Goal: Task Accomplishment & Management: Manage account settings

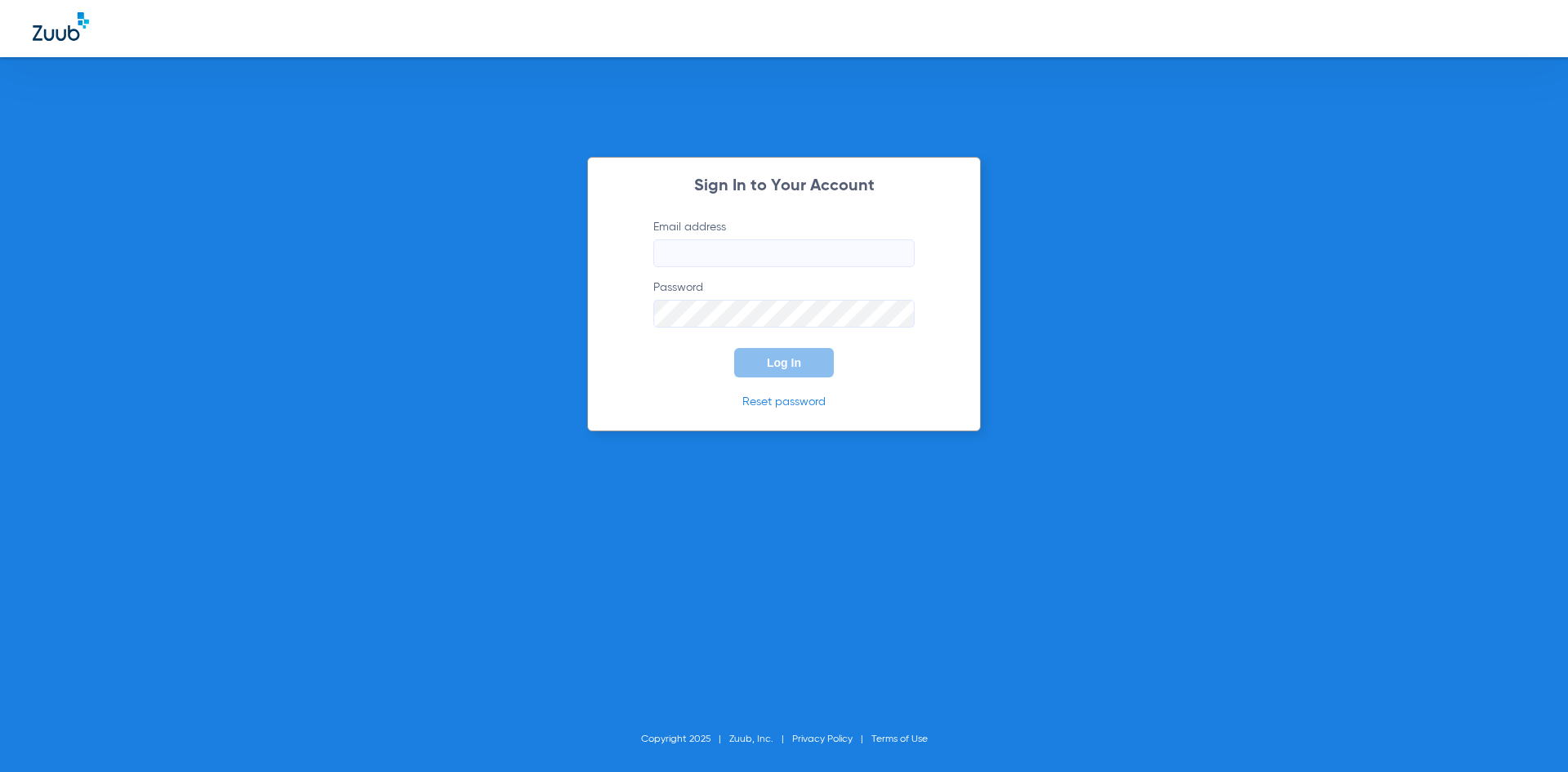
type input "office@drtrevino.com"
click at [792, 365] on span "Log In" at bounding box center [784, 363] width 34 height 13
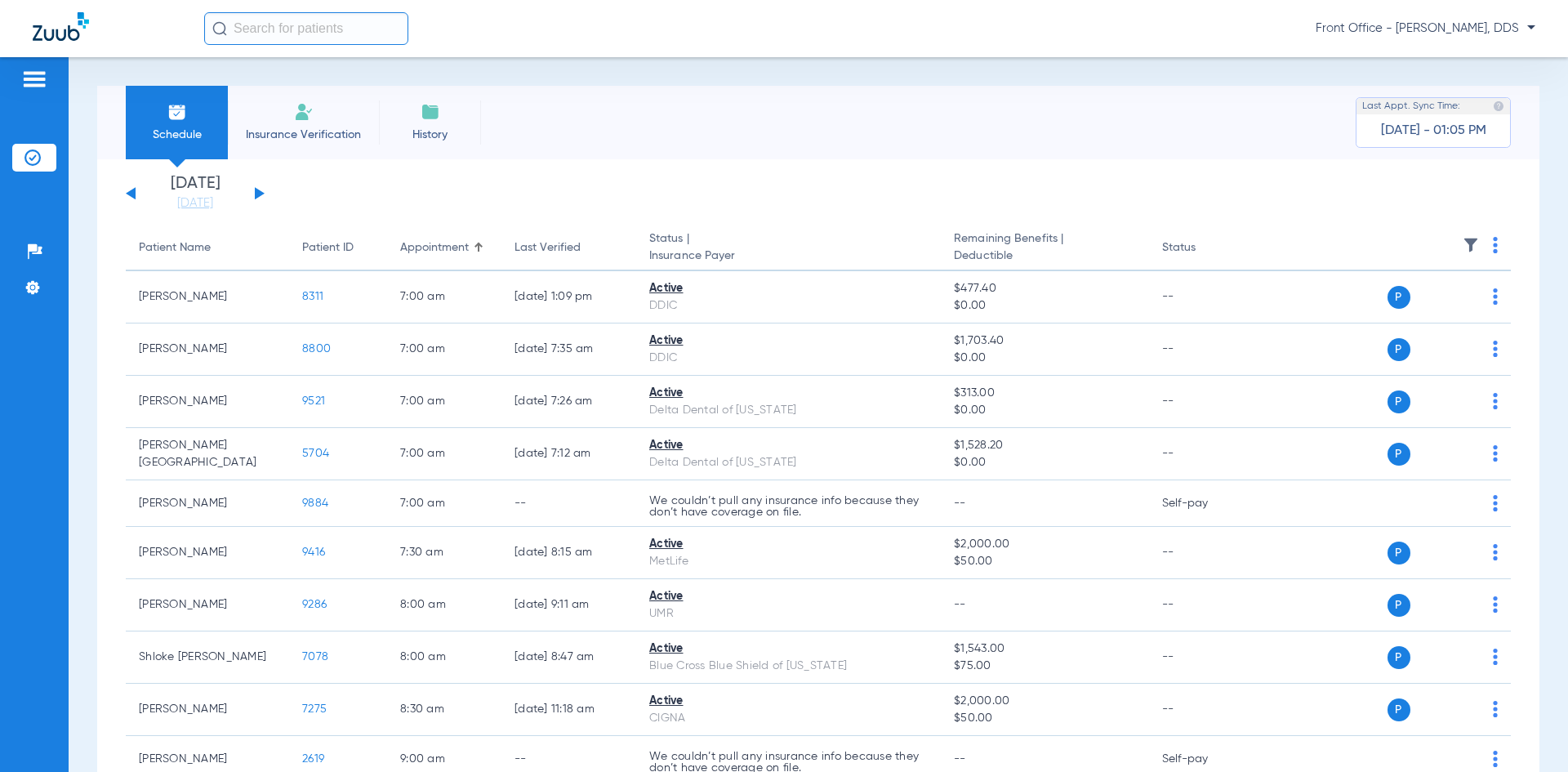
click at [27, 87] on img at bounding box center [34, 79] width 26 height 20
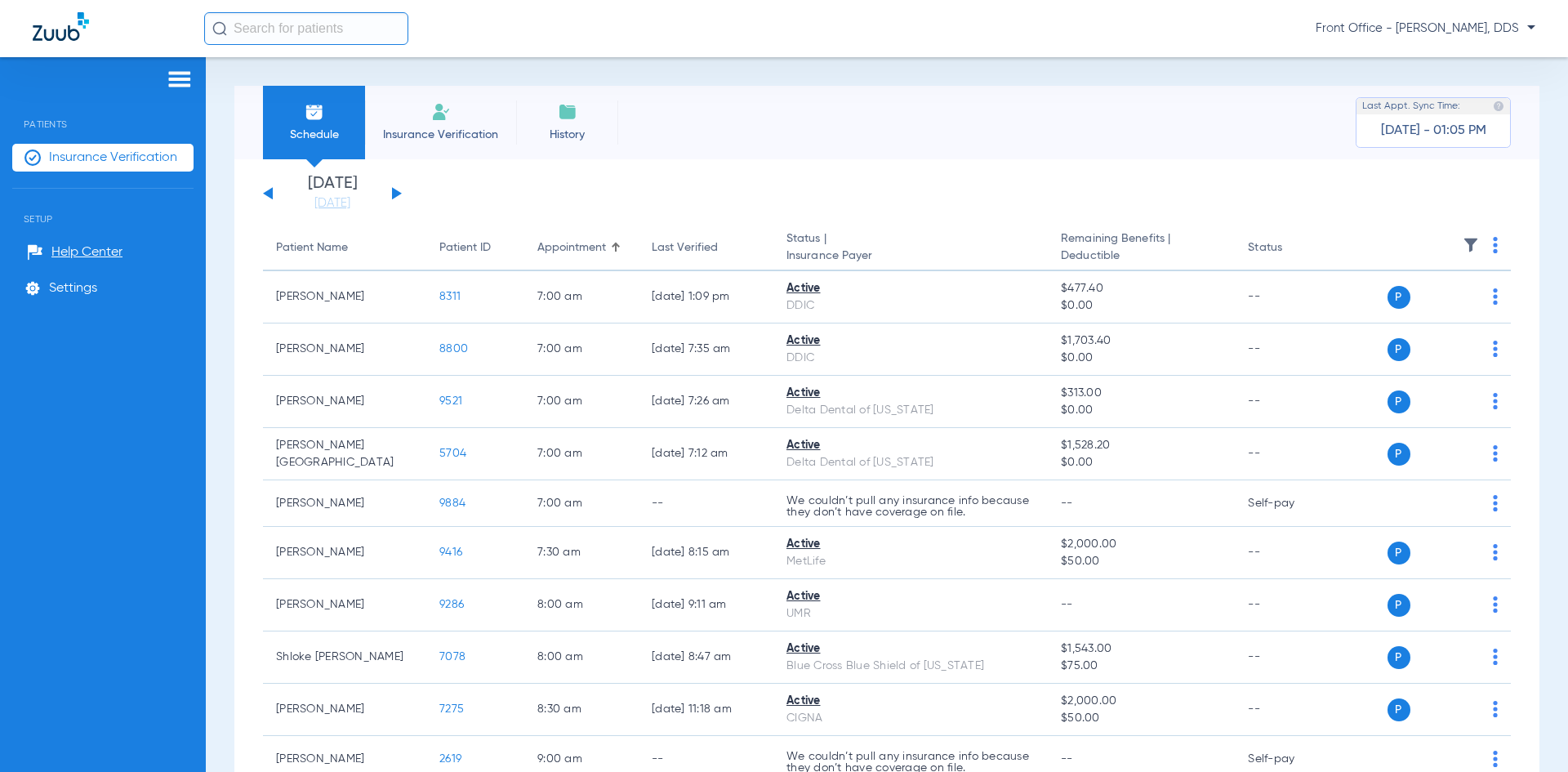
click at [50, 151] on span "Insurance Verification" at bounding box center [113, 158] width 128 height 17
click at [71, 283] on span "Settings" at bounding box center [73, 288] width 48 height 17
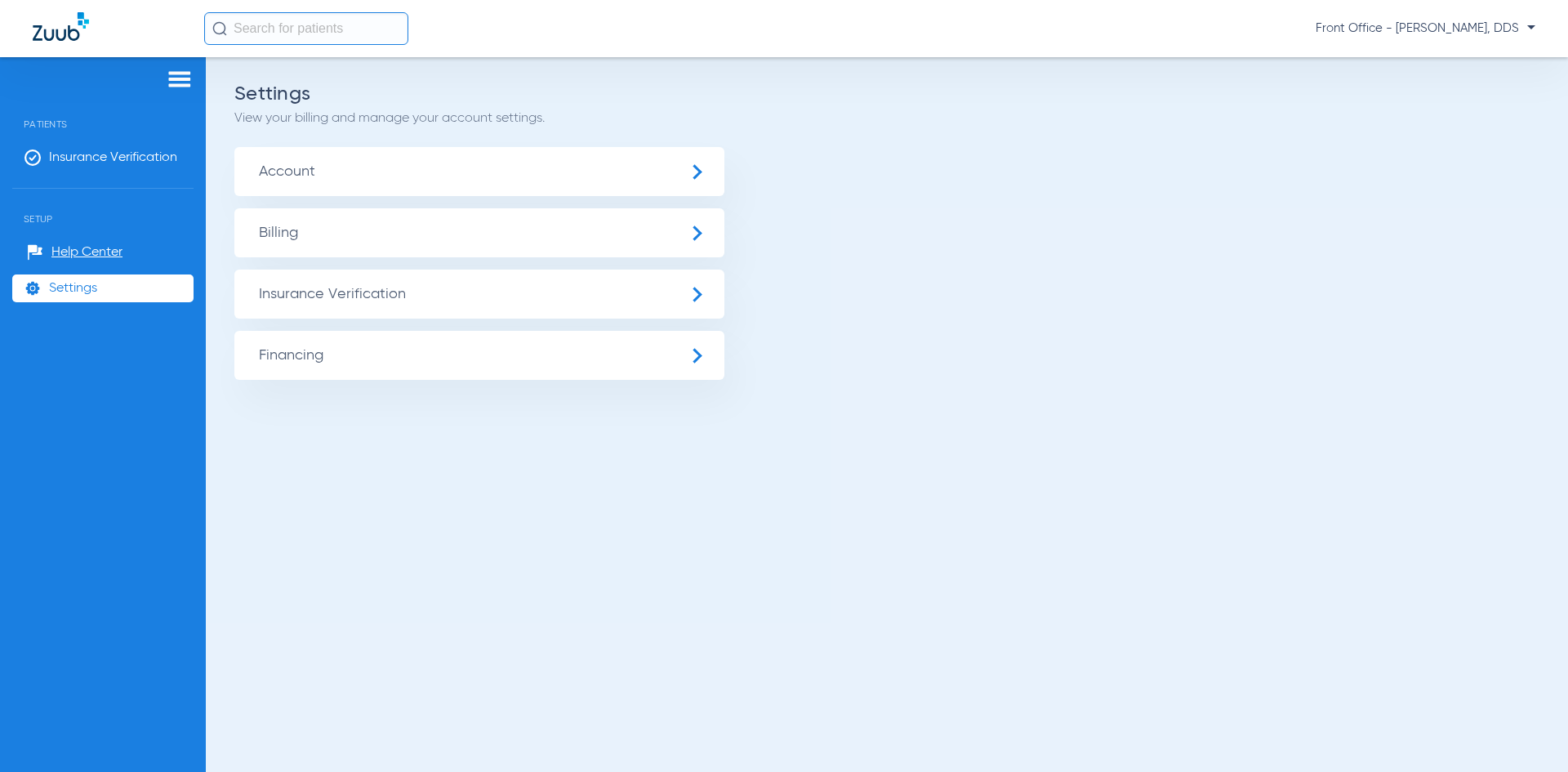
click at [697, 283] on span "Insurance Verification" at bounding box center [479, 294] width 490 height 49
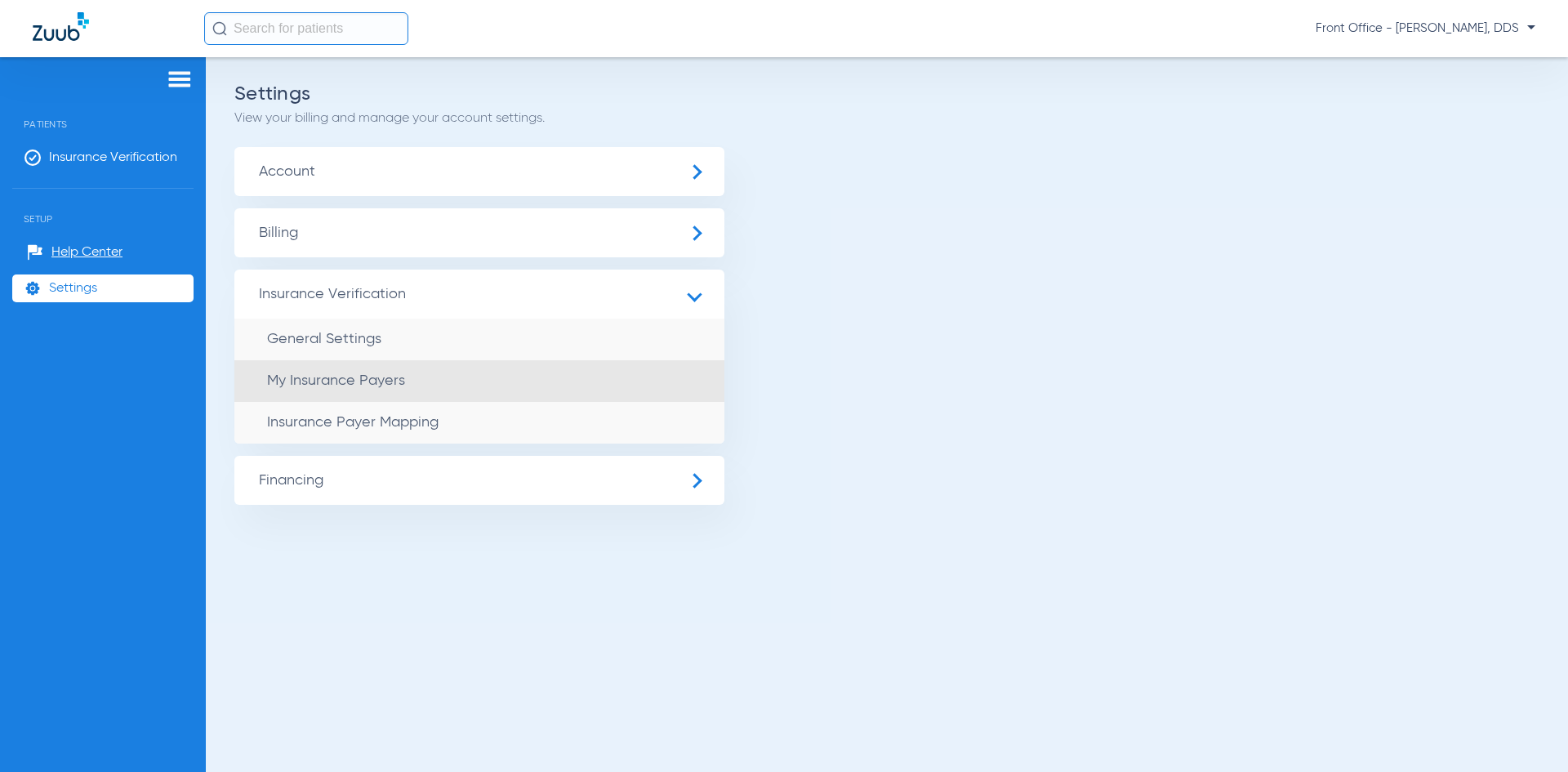
click at [406, 384] on li "My Insurance Payers" at bounding box center [479, 380] width 490 height 42
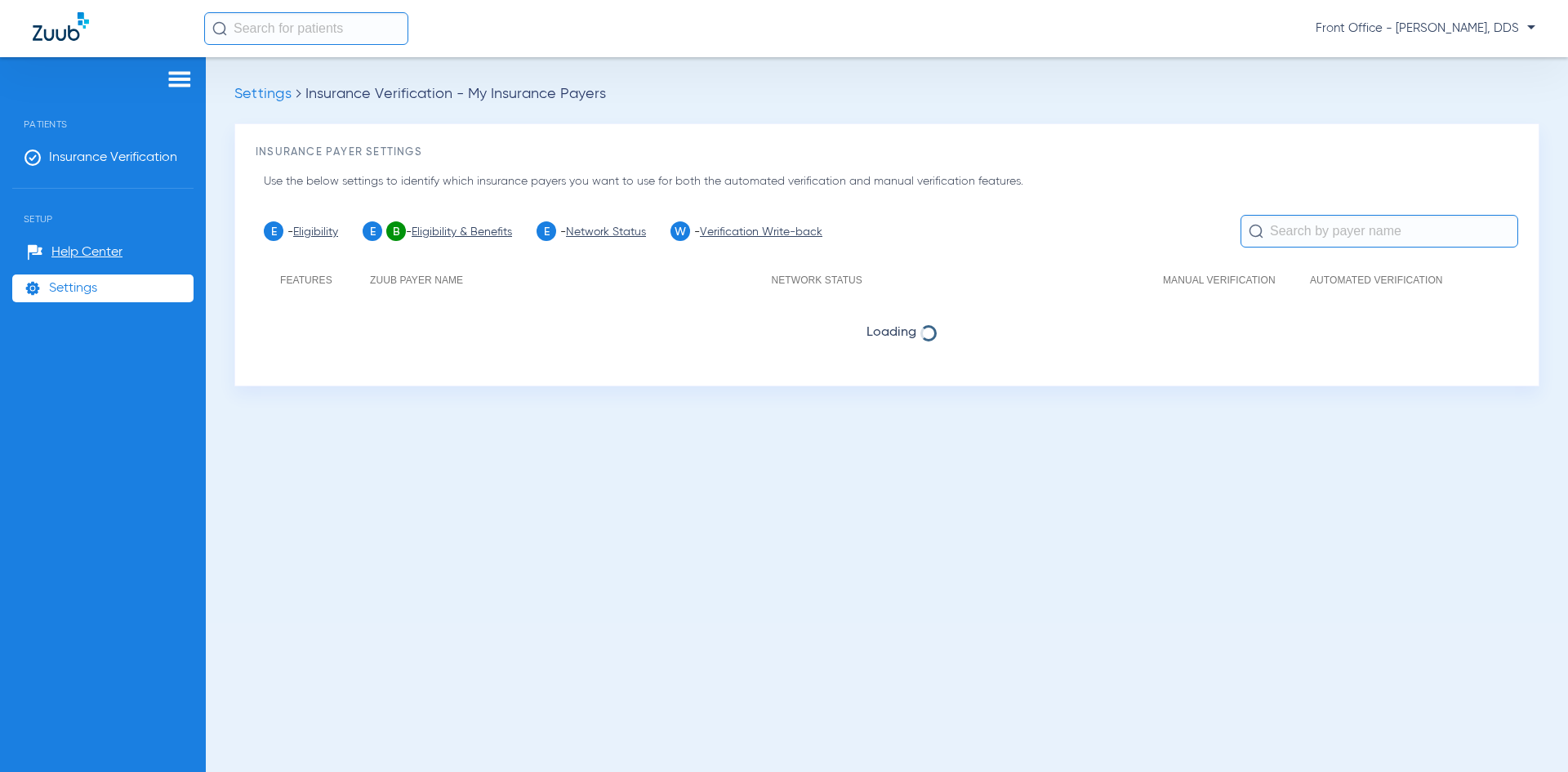
click at [1350, 227] on input "text" at bounding box center [1379, 231] width 278 height 33
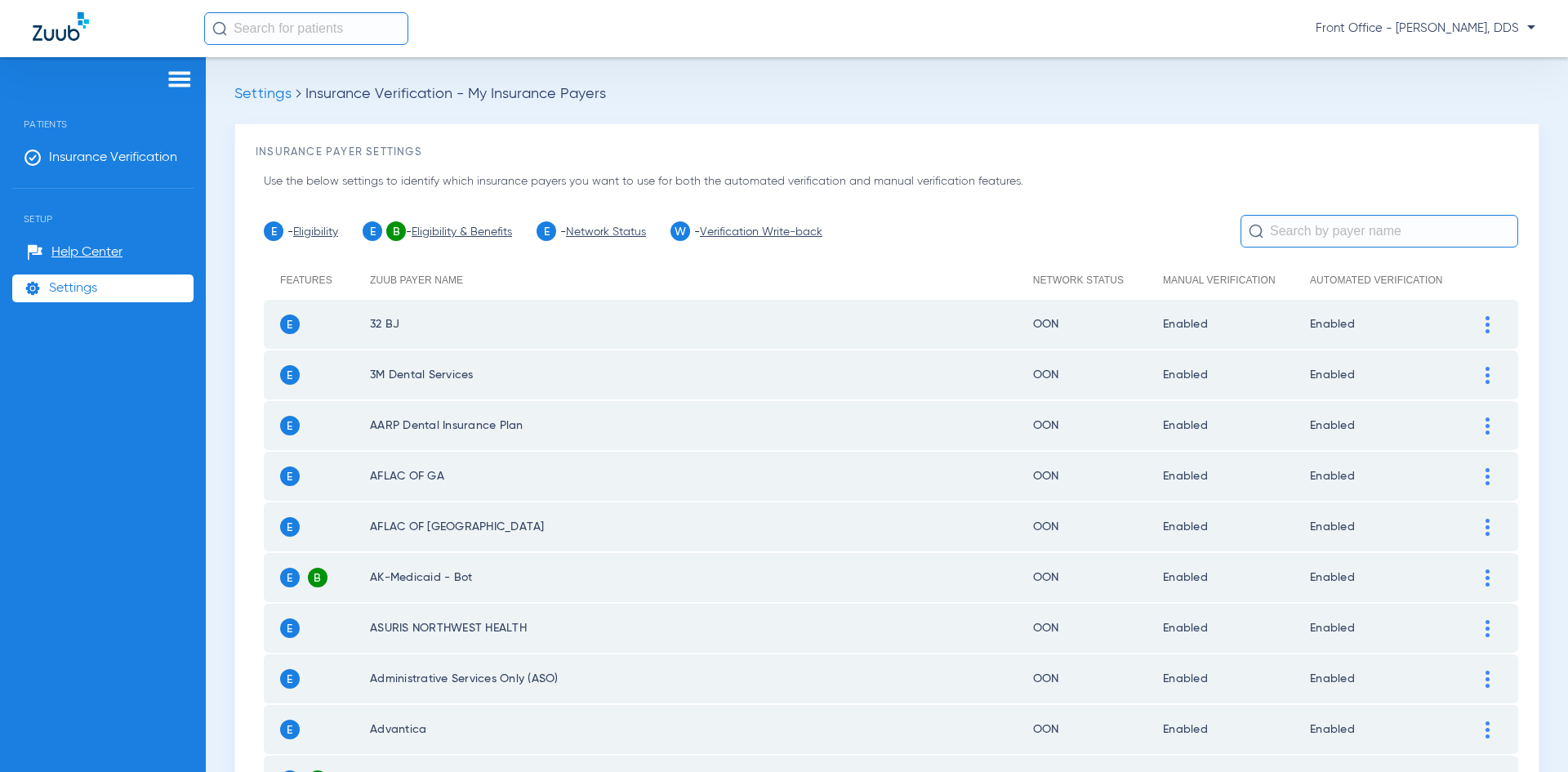
click at [1371, 233] on input "text" at bounding box center [1379, 231] width 278 height 33
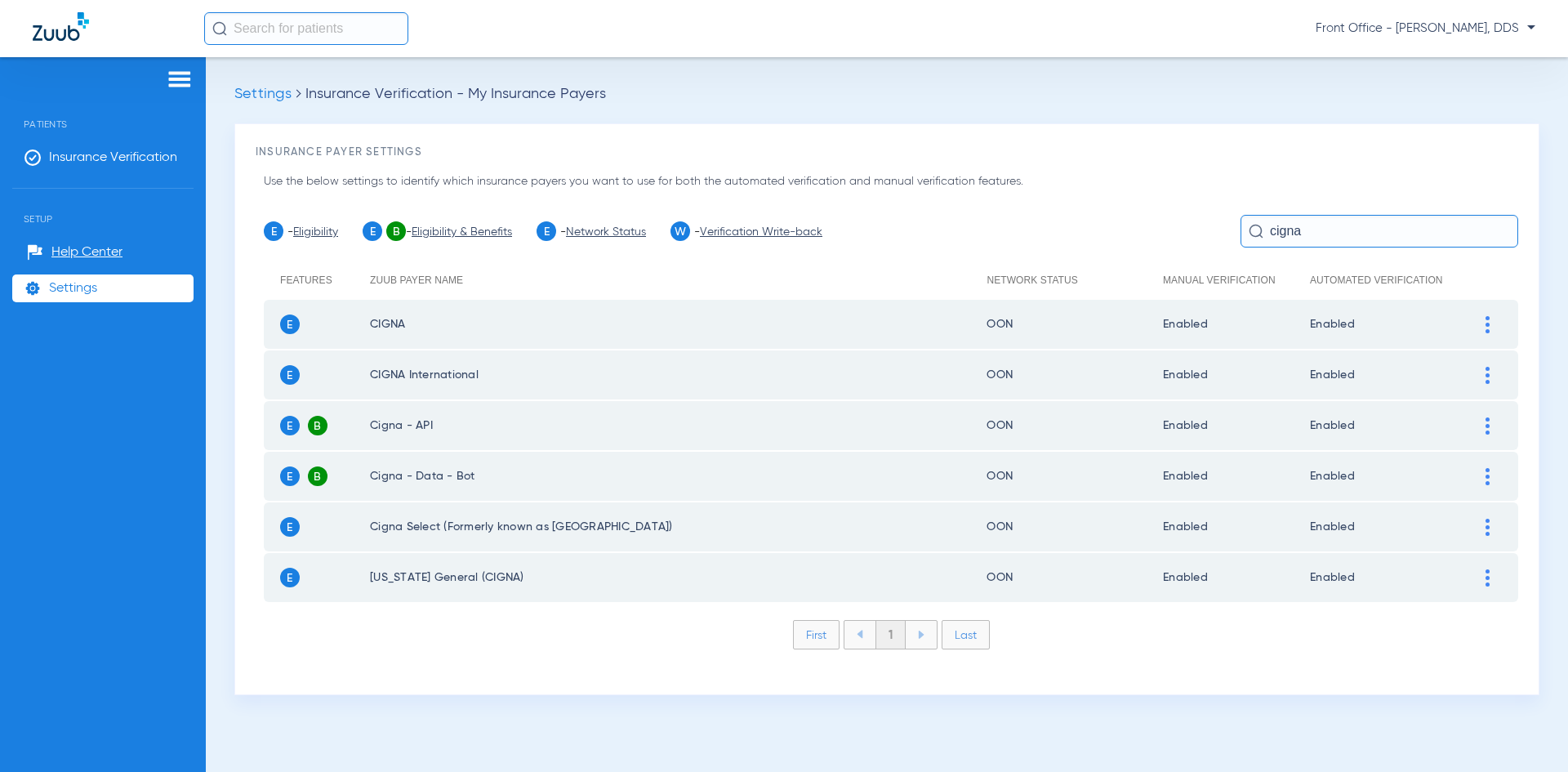
type input "cigna"
click at [1484, 316] on div at bounding box center [1487, 325] width 29 height 17
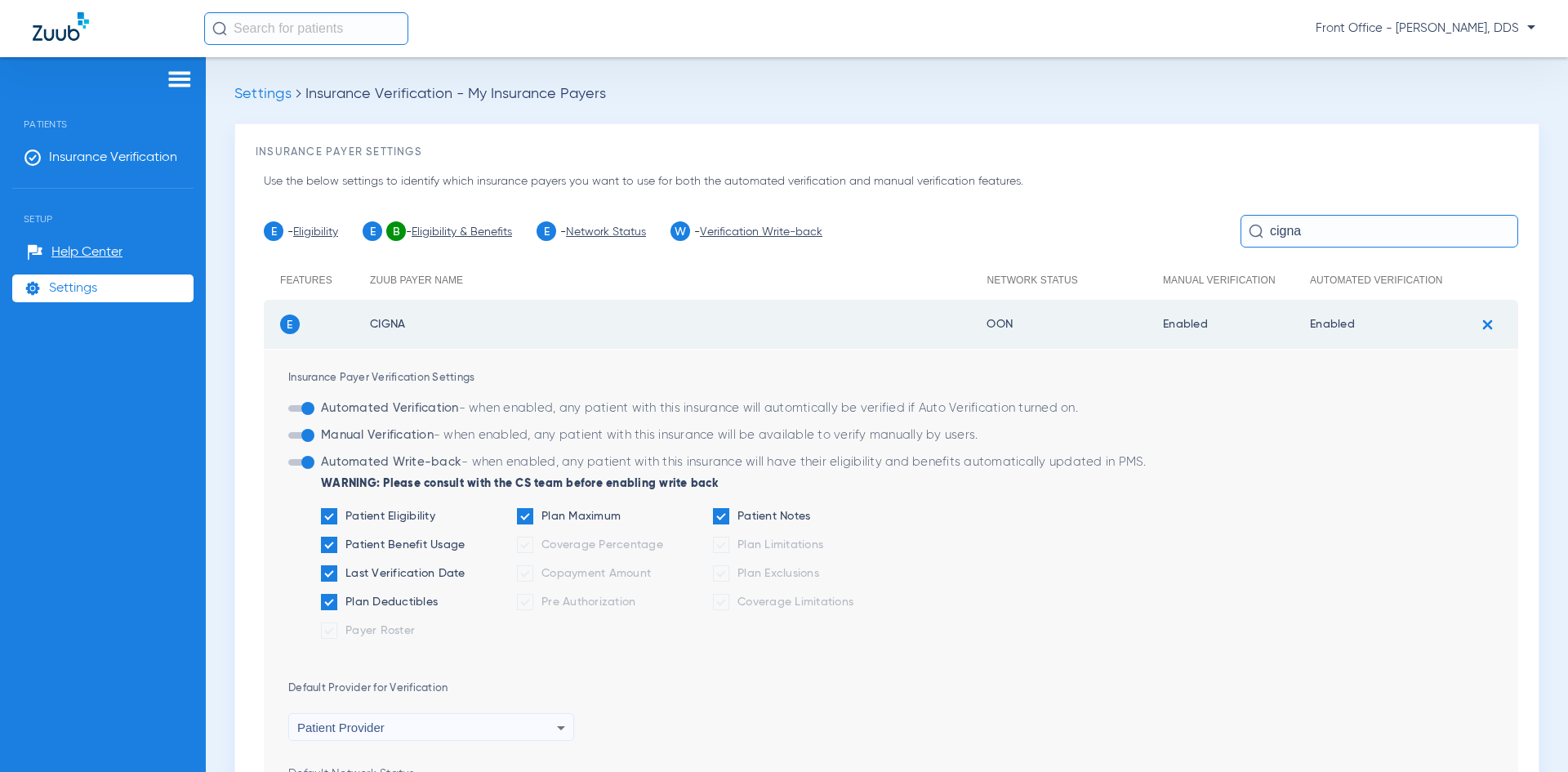
click at [1477, 324] on img at bounding box center [1487, 325] width 27 height 27
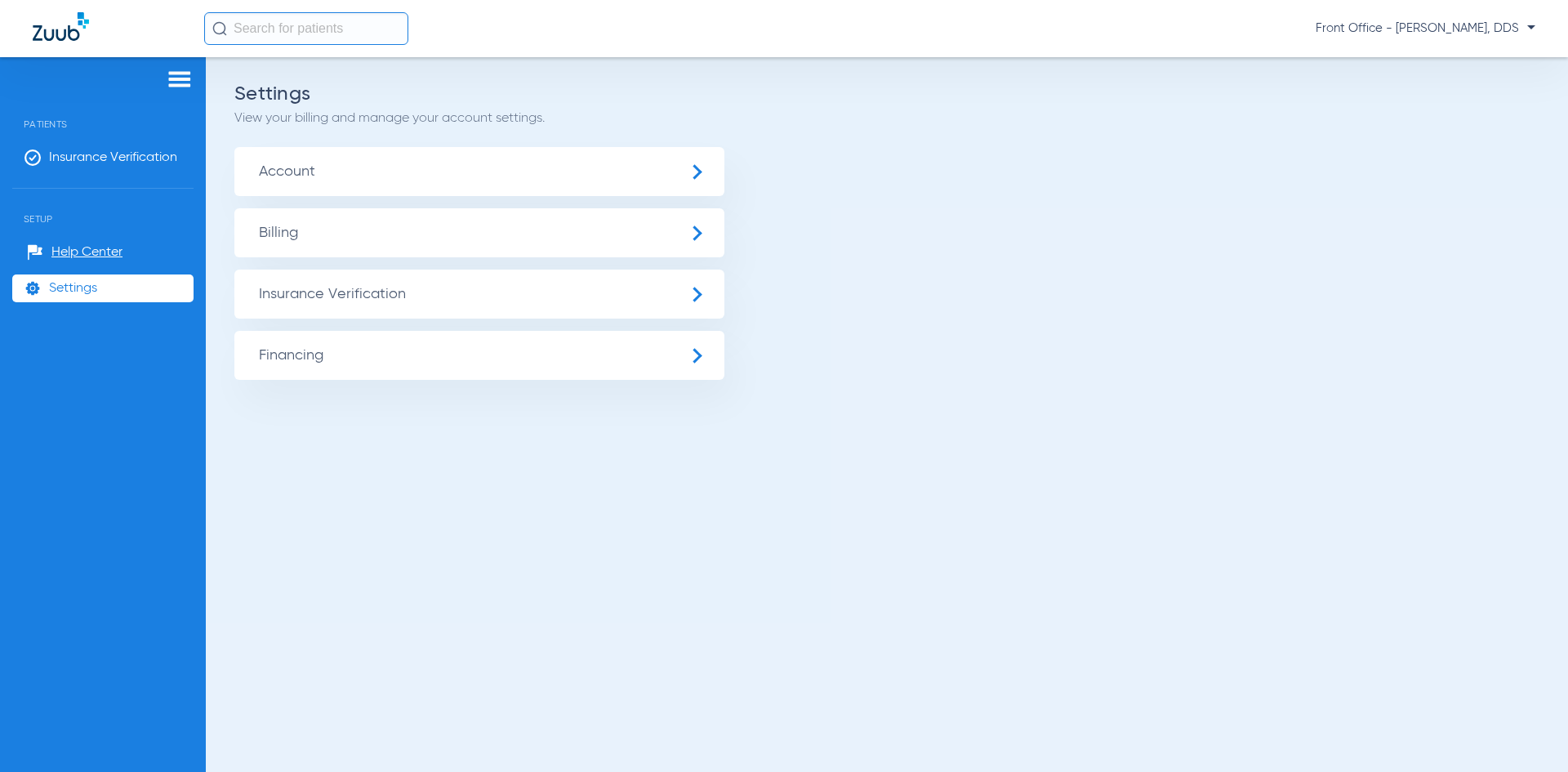
click at [695, 171] on span "Account" at bounding box center [479, 171] width 490 height 49
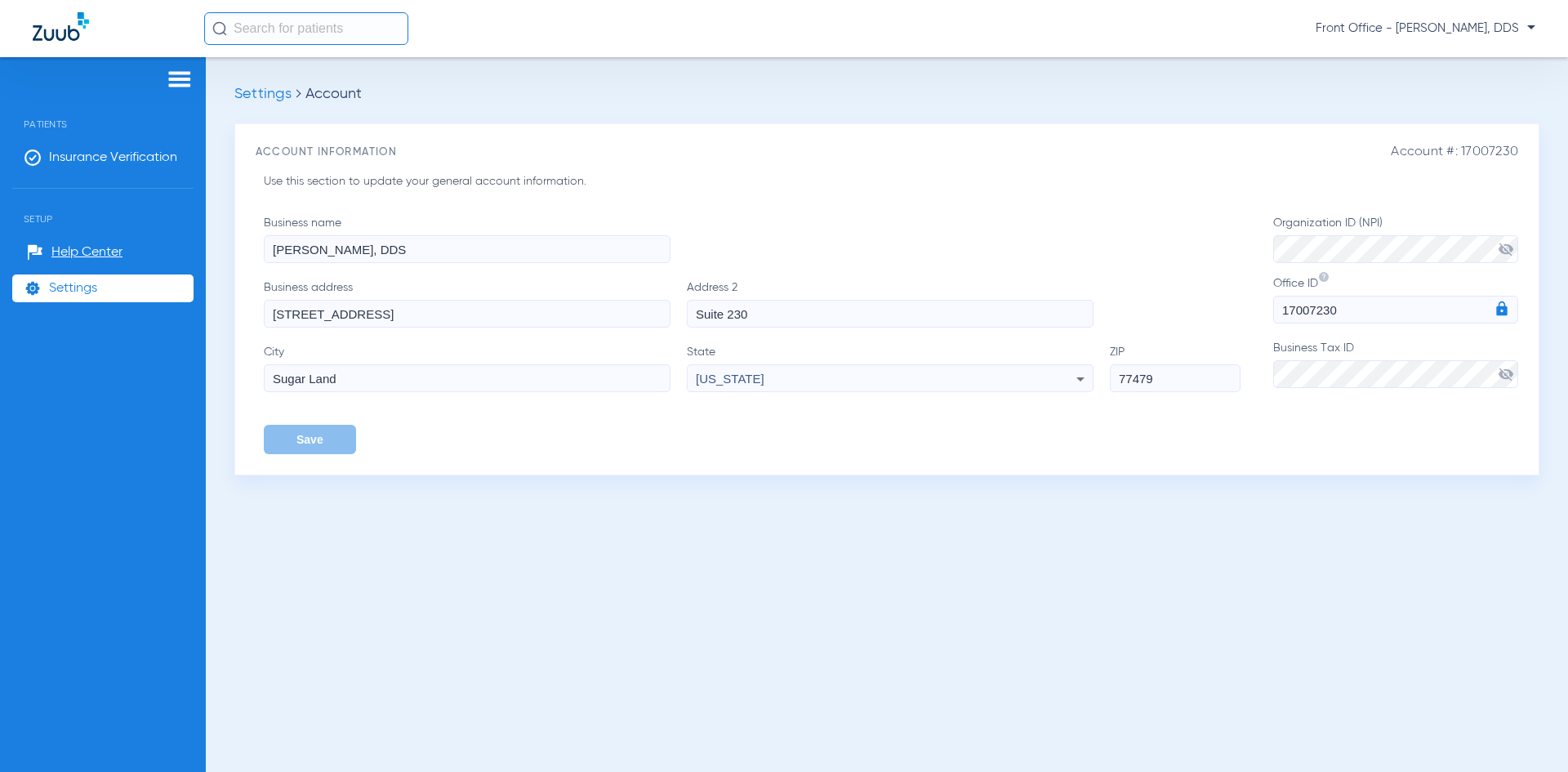
click at [1513, 371] on span "visibility_off" at bounding box center [1507, 374] width 17 height 17
click at [1511, 371] on span "visibility" at bounding box center [1507, 374] width 17 height 17
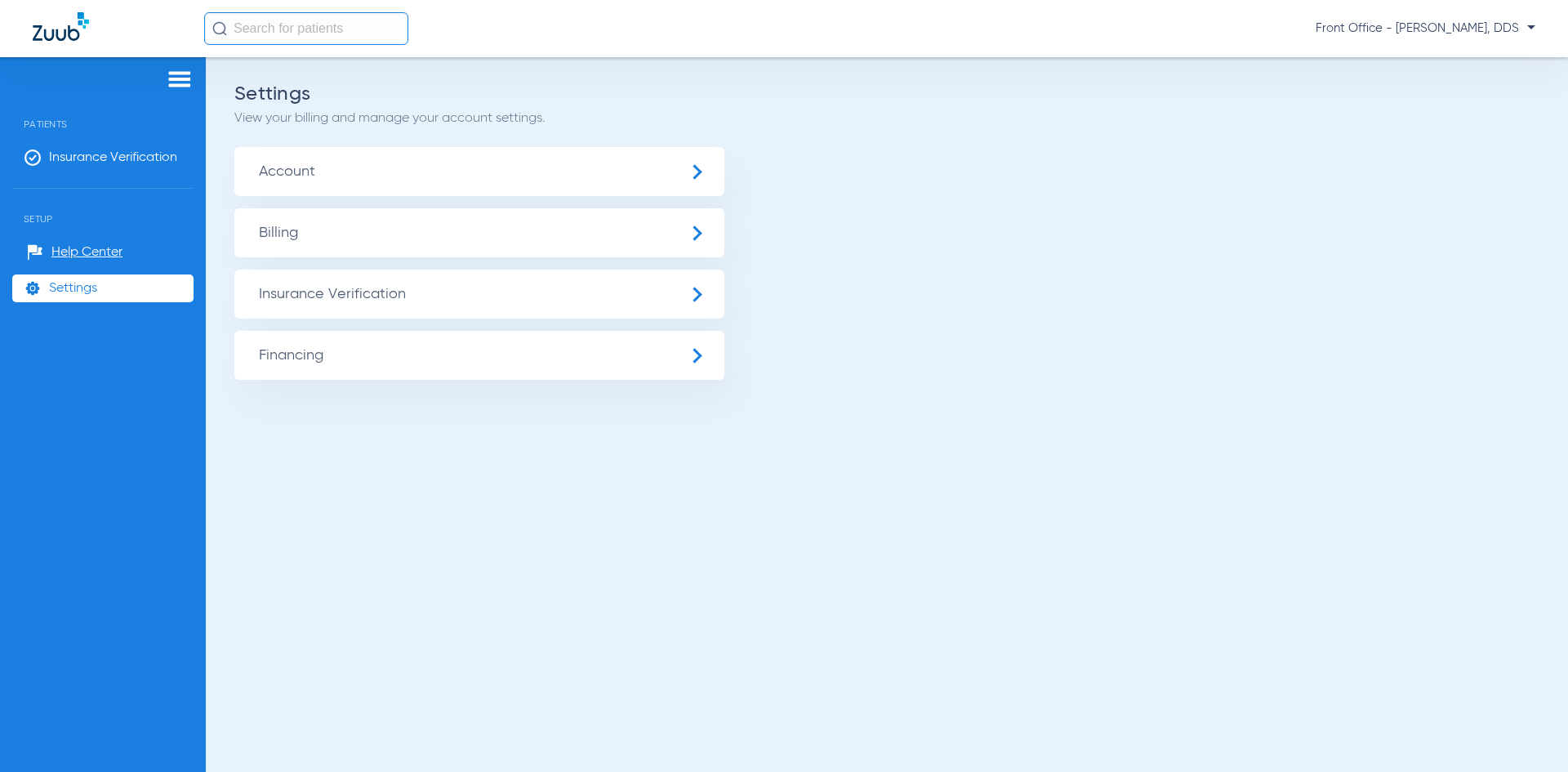
click at [695, 163] on span "Account" at bounding box center [479, 171] width 490 height 49
click at [89, 251] on span "Help Center" at bounding box center [86, 253] width 71 height 17
click at [86, 155] on span "Insurance Verification" at bounding box center [113, 158] width 128 height 17
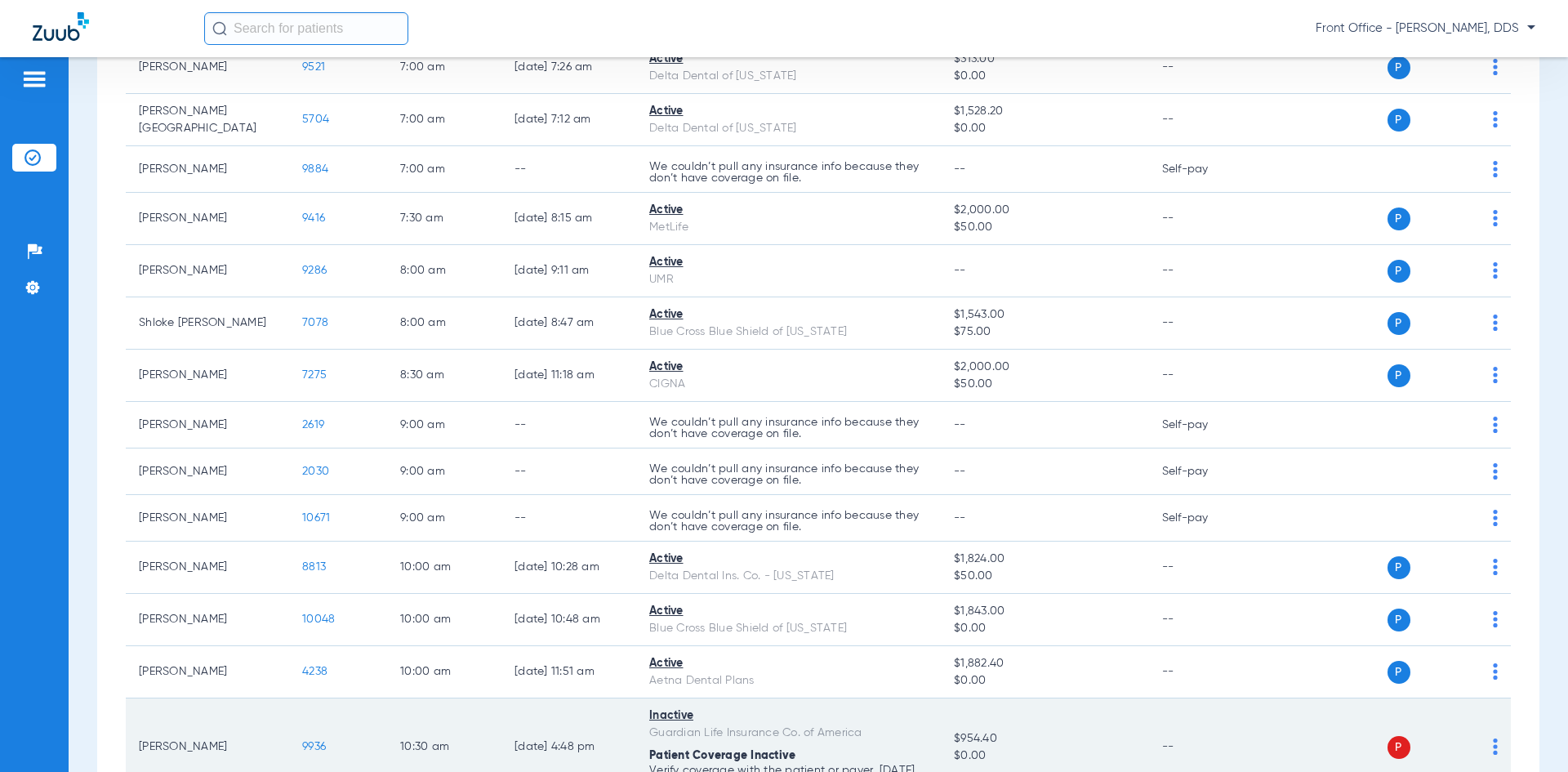
scroll to position [735, 0]
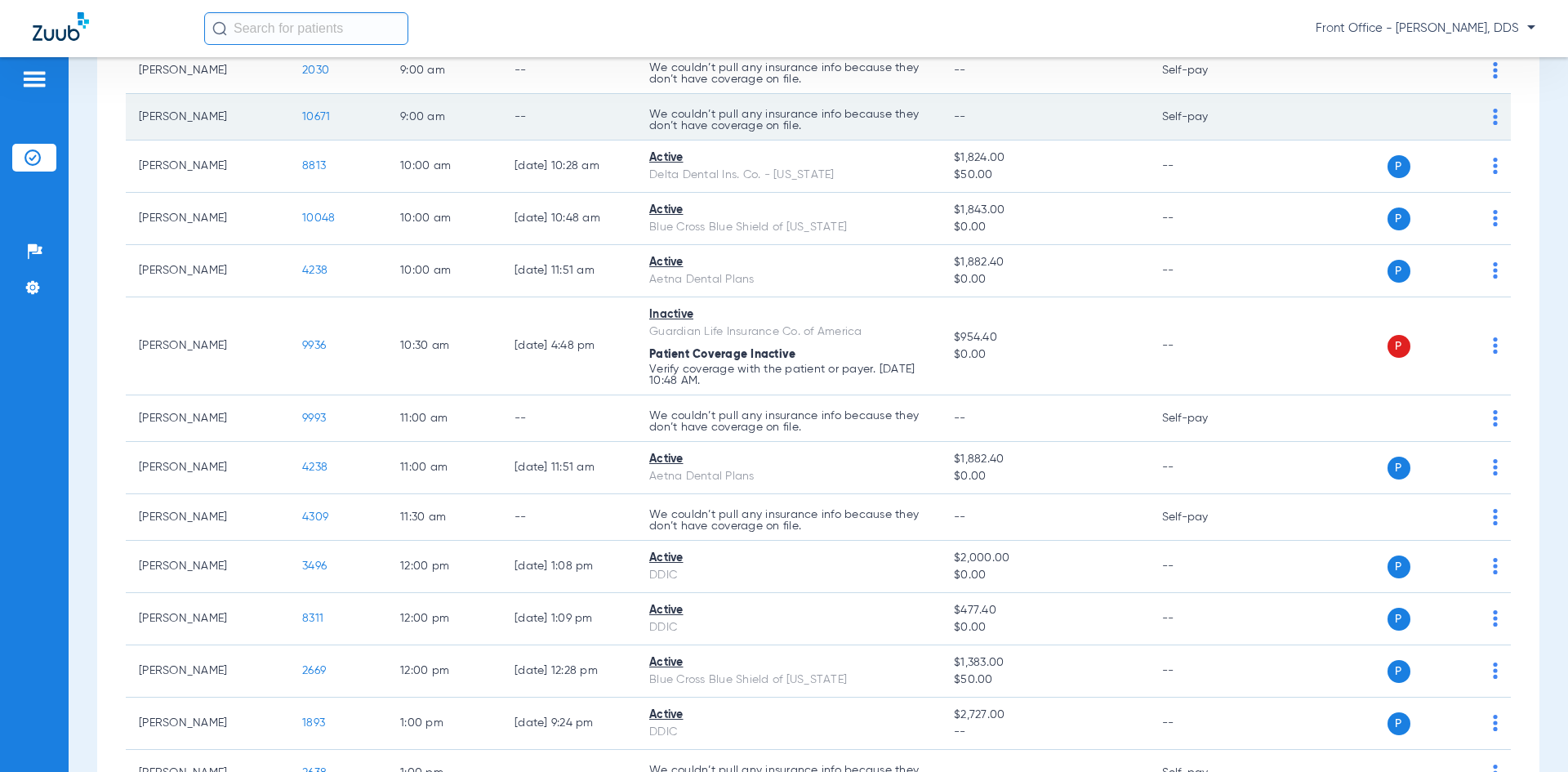
click at [1452, 98] on td "P S" at bounding box center [1385, 117] width 252 height 47
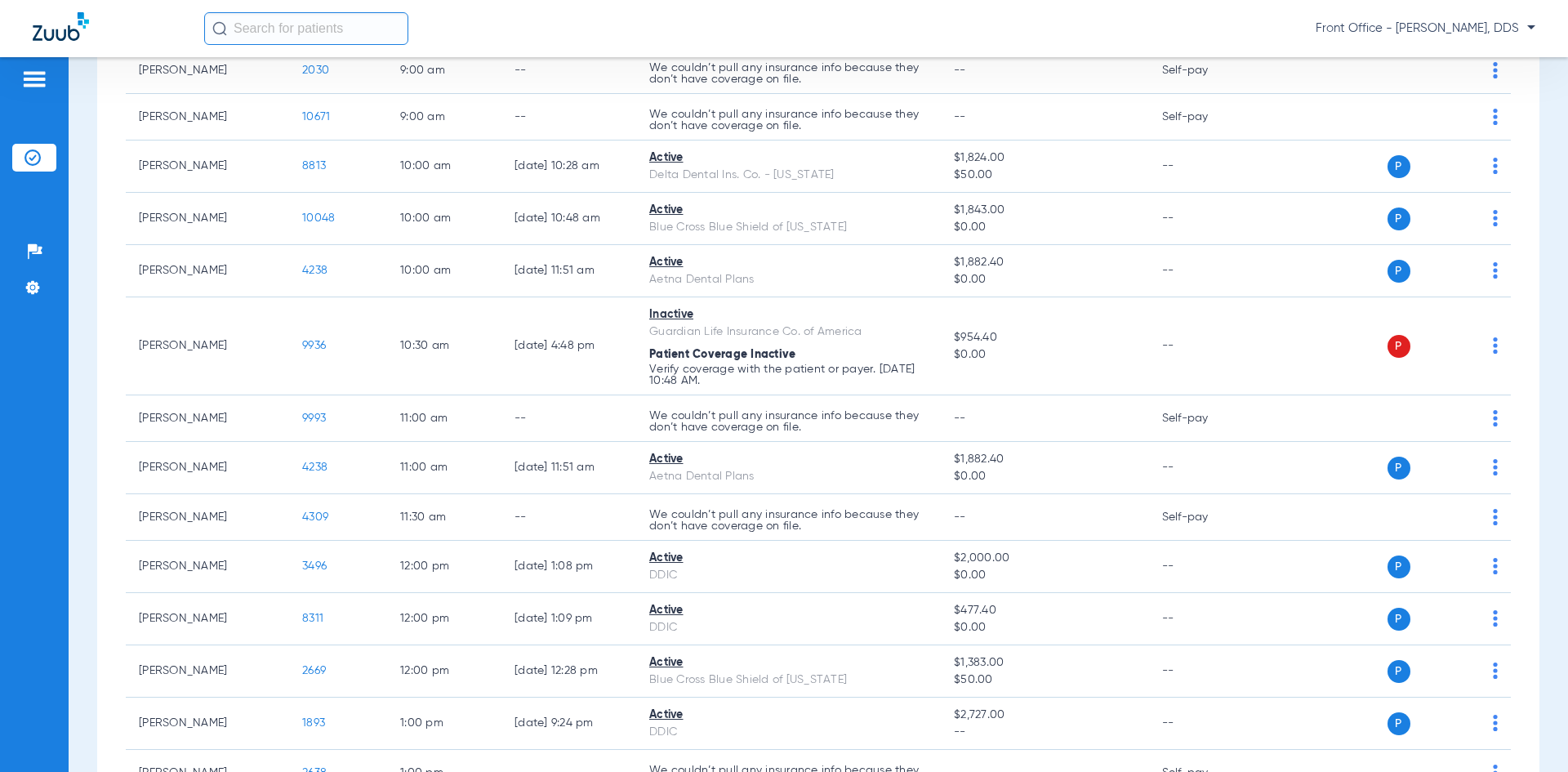
click at [1508, 85] on div "[DATE] [DATE] [DATE] [DATE] [DATE] [DATE] [DATE] [DATE] [DATE] [DATE] [DATE] [D…" at bounding box center [818, 273] width 1442 height 1698
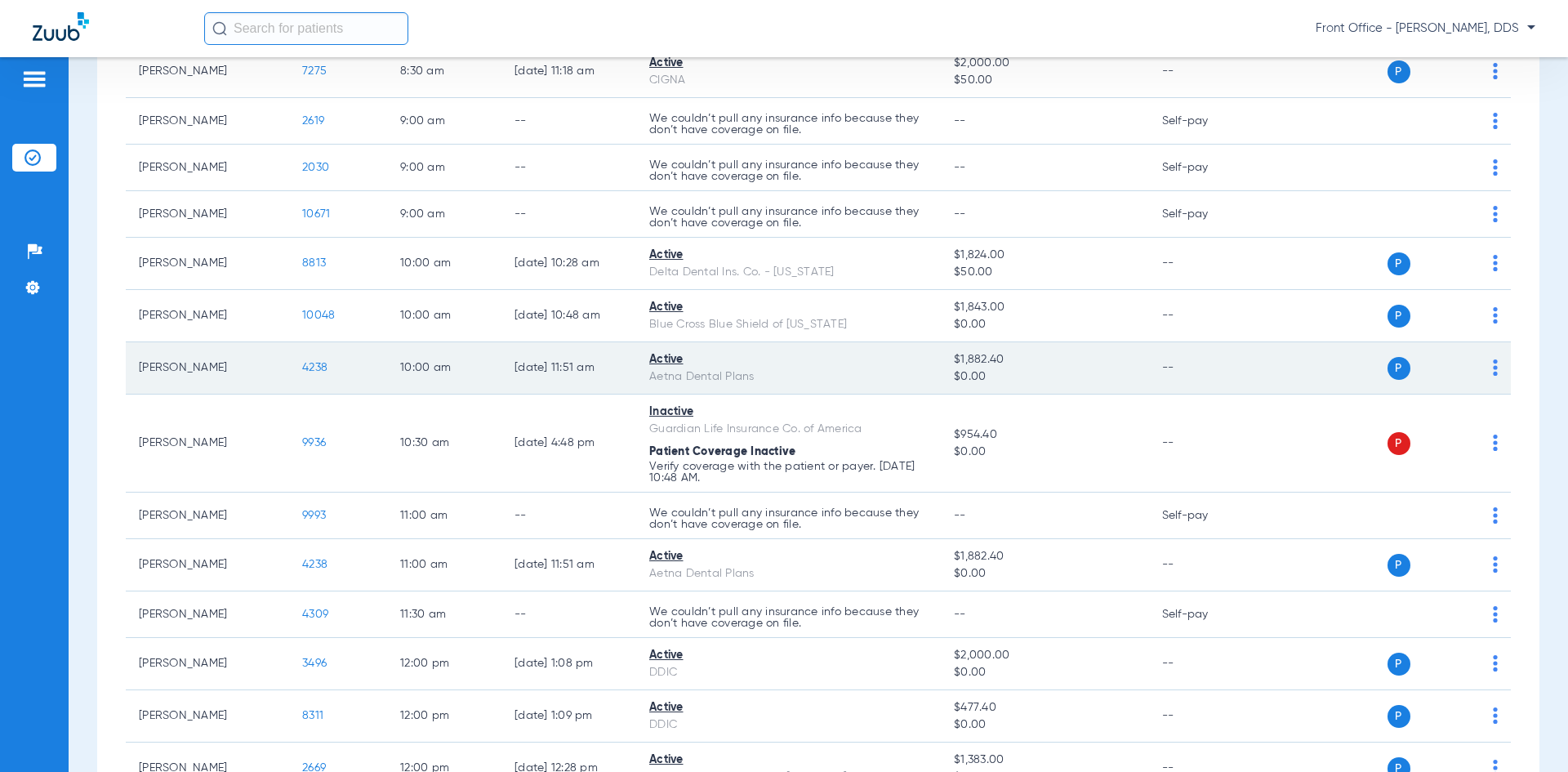
scroll to position [624, 0]
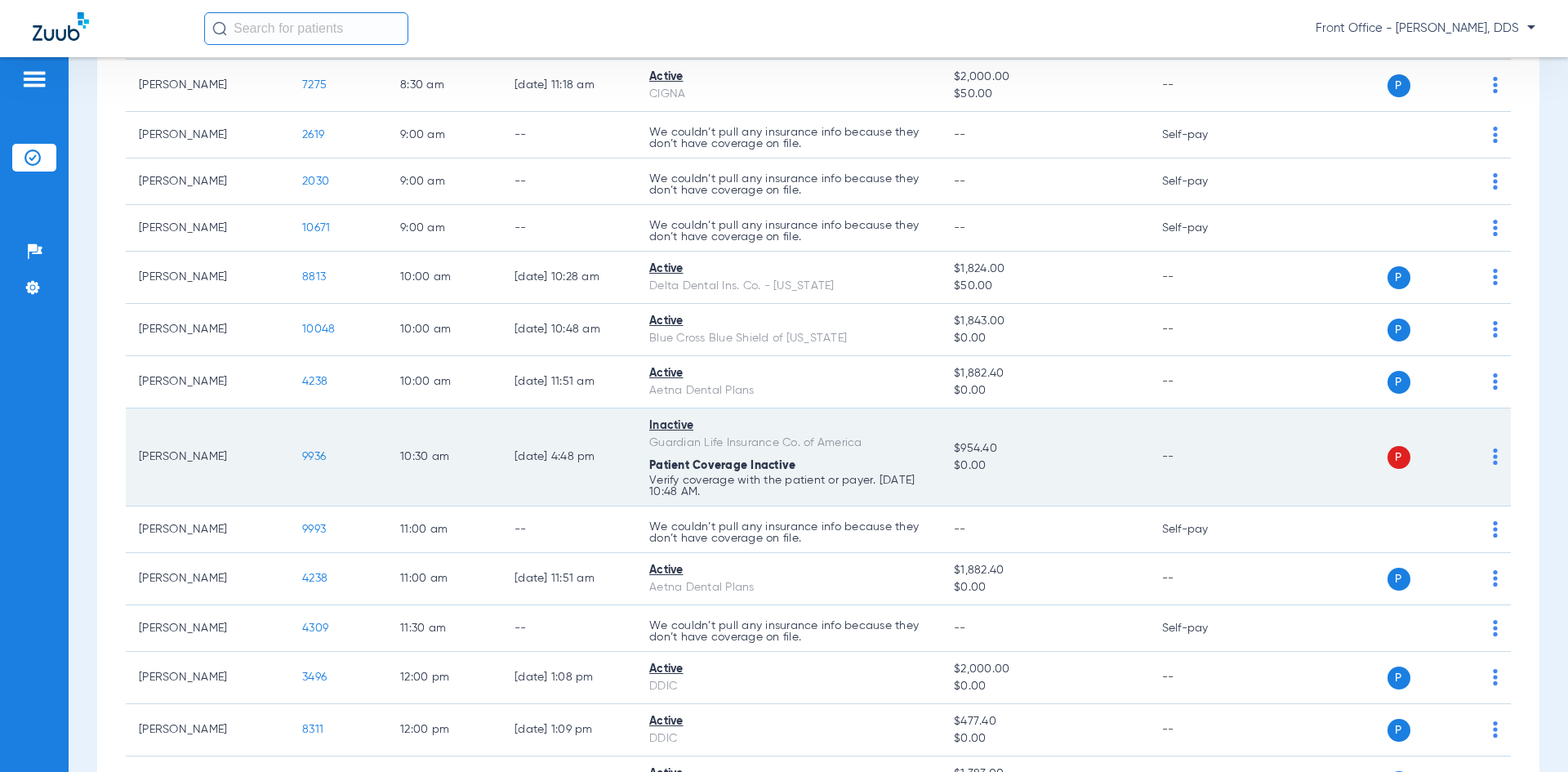
click at [1494, 453] on img at bounding box center [1495, 457] width 5 height 17
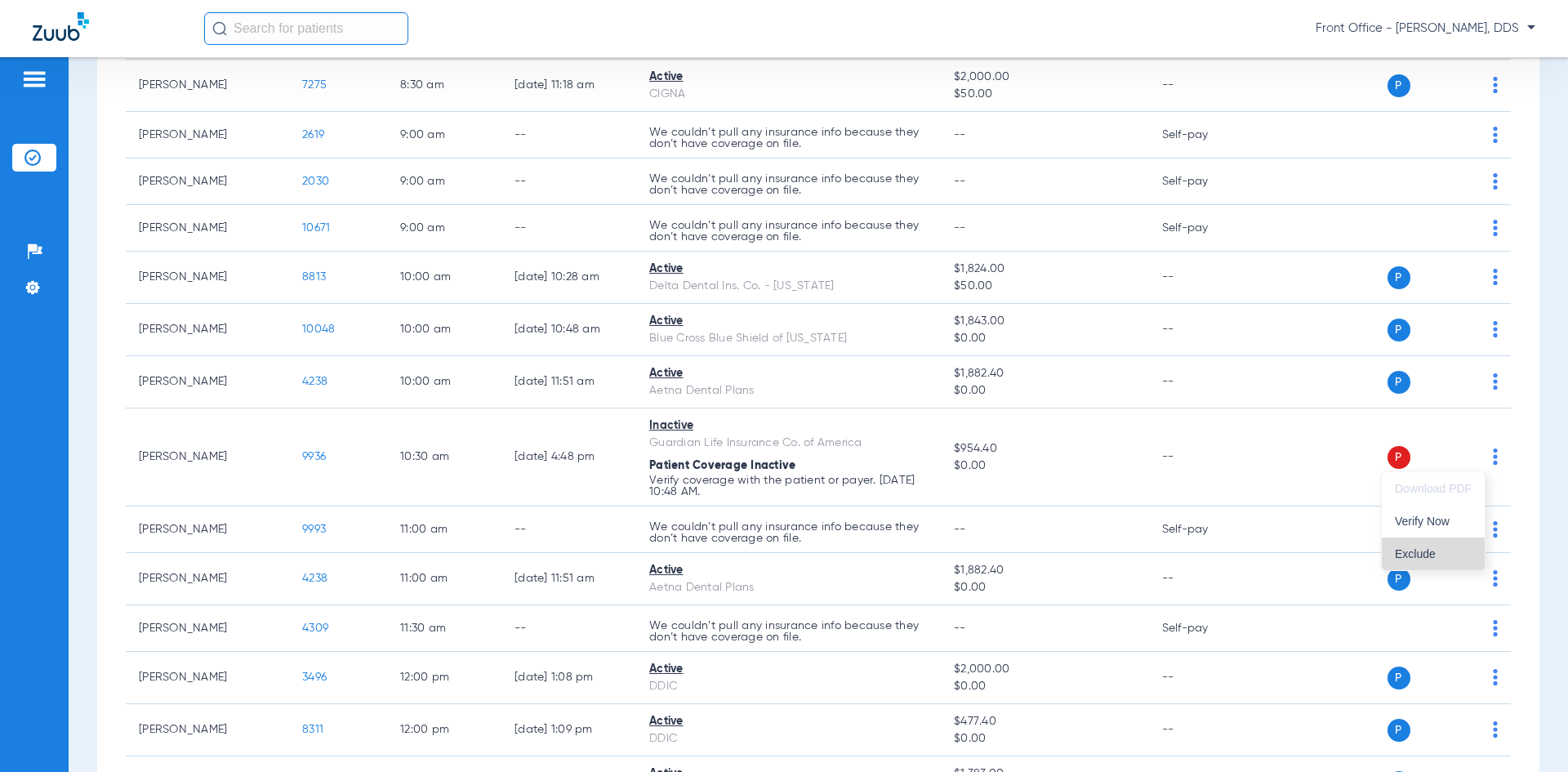
click at [1402, 548] on span "Exclude" at bounding box center [1433, 553] width 77 height 11
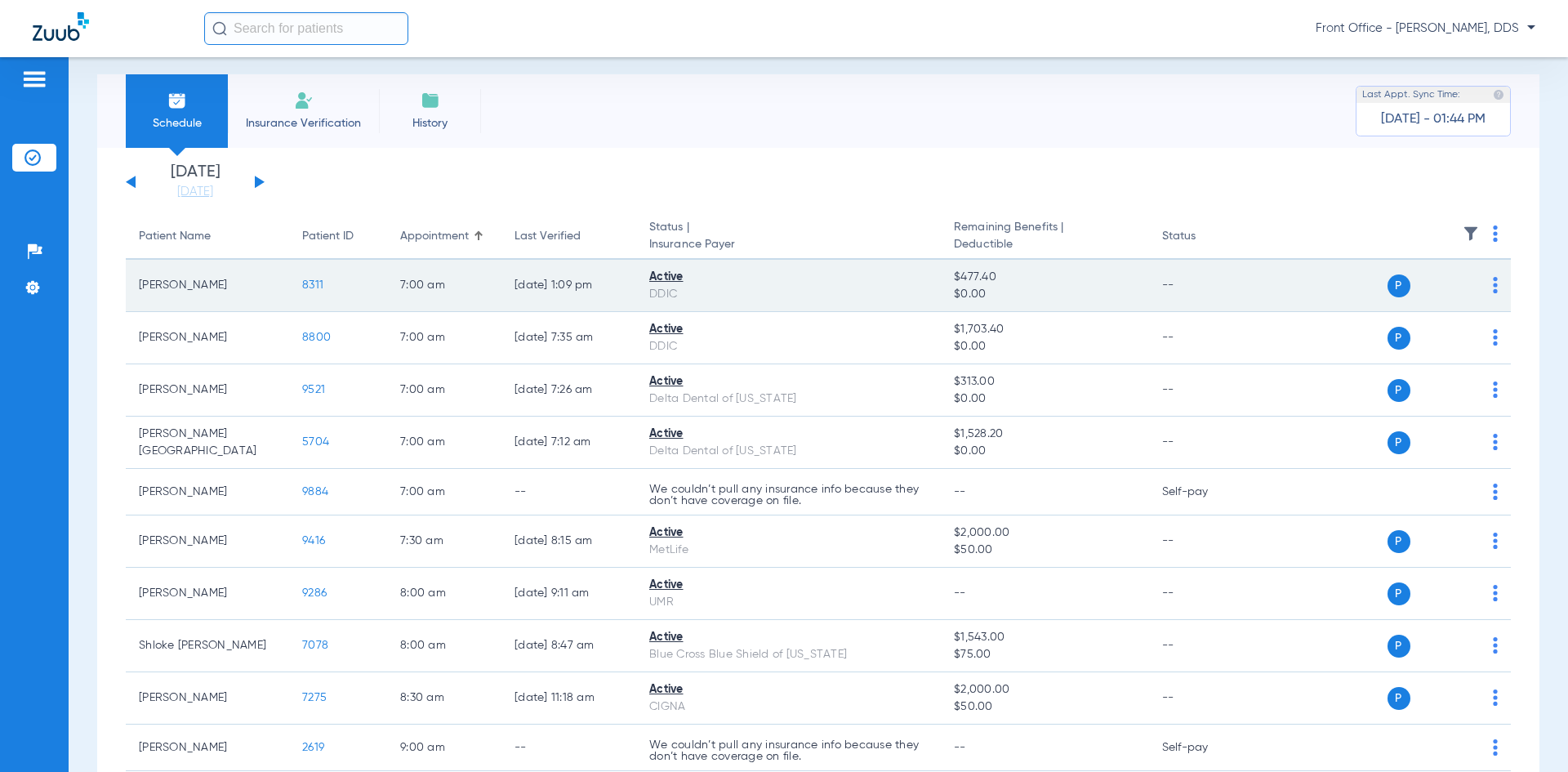
scroll to position [0, 0]
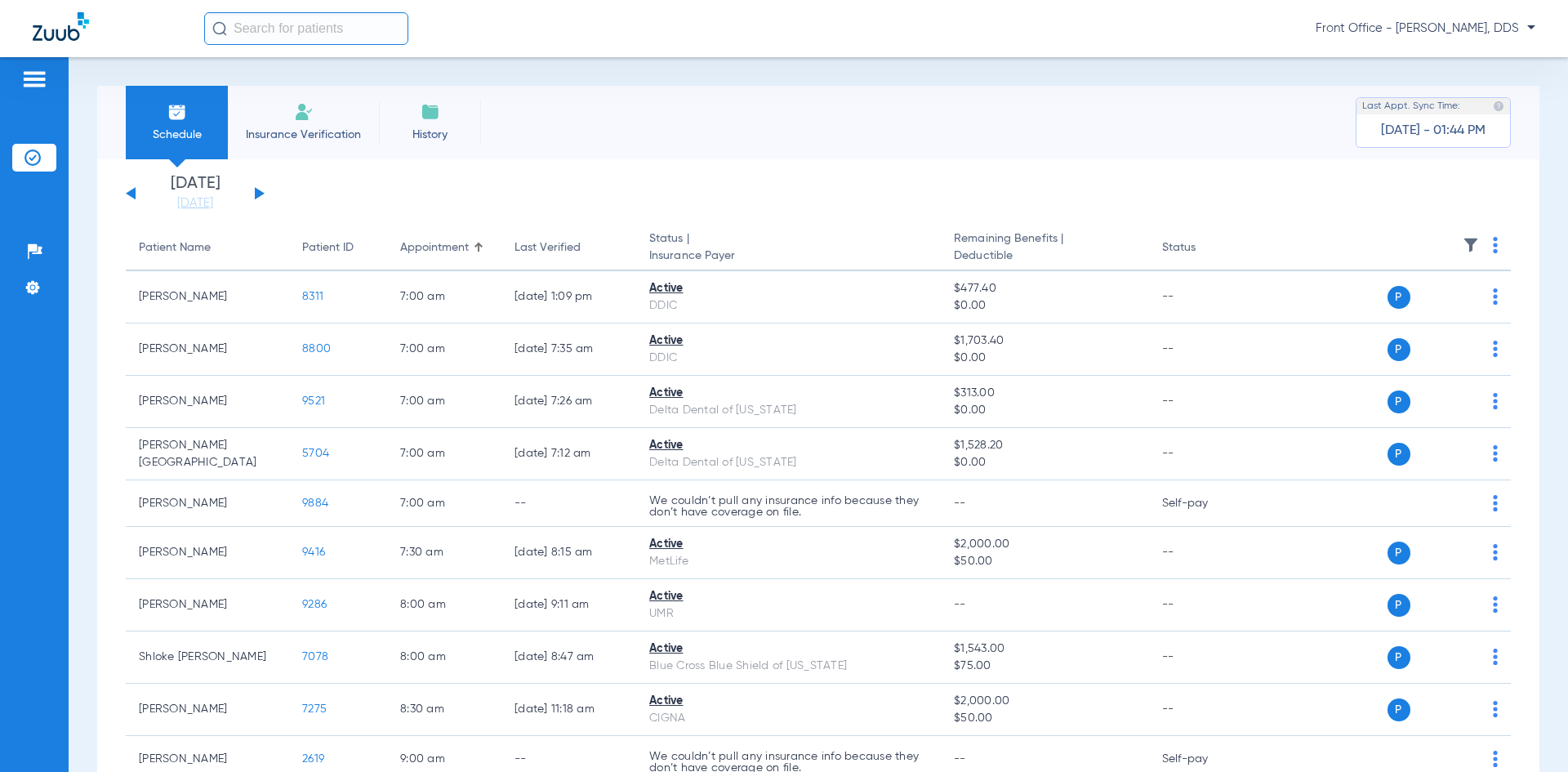
click at [261, 194] on button at bounding box center [259, 193] width 10 height 12
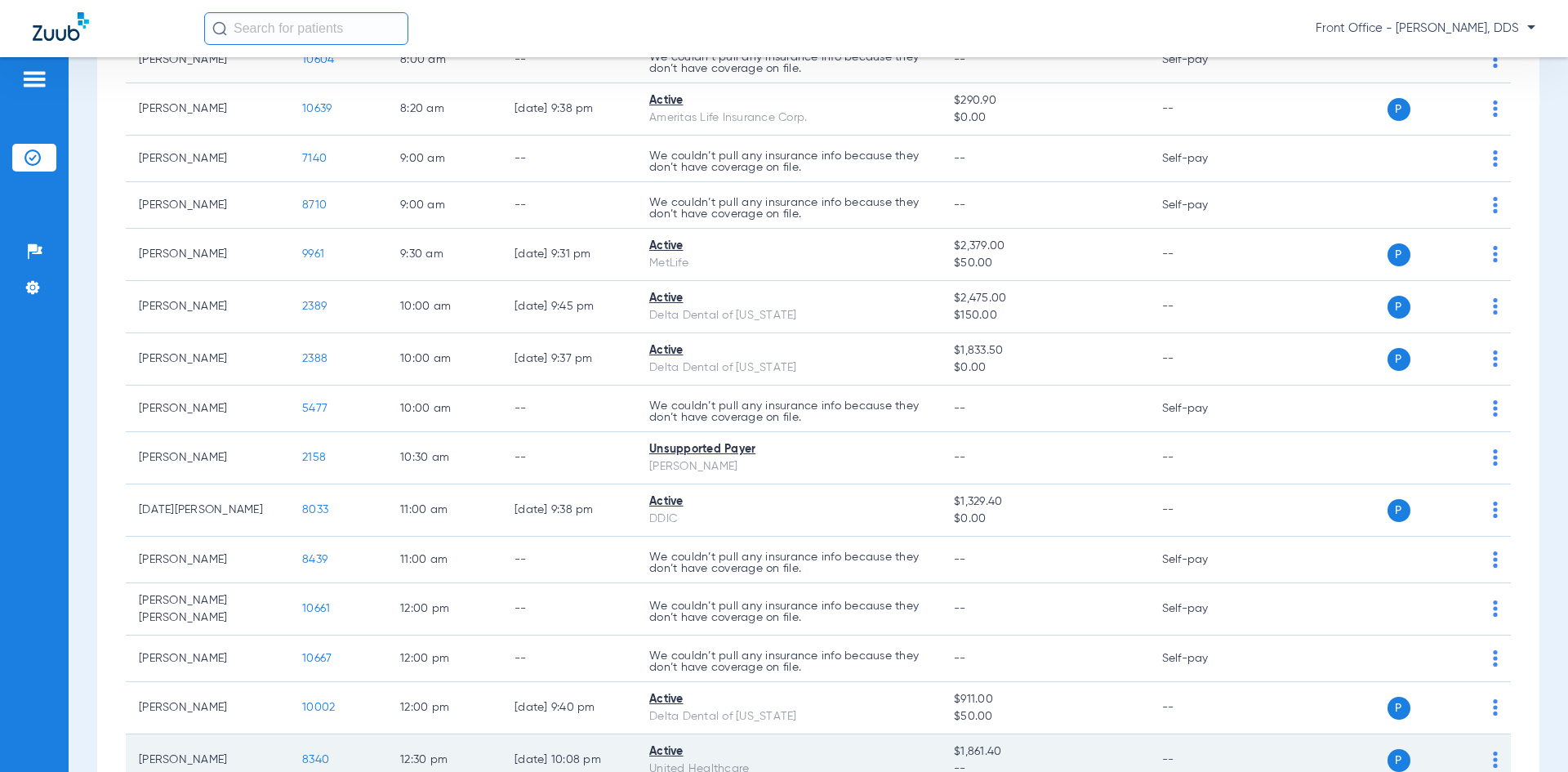
scroll to position [859, 0]
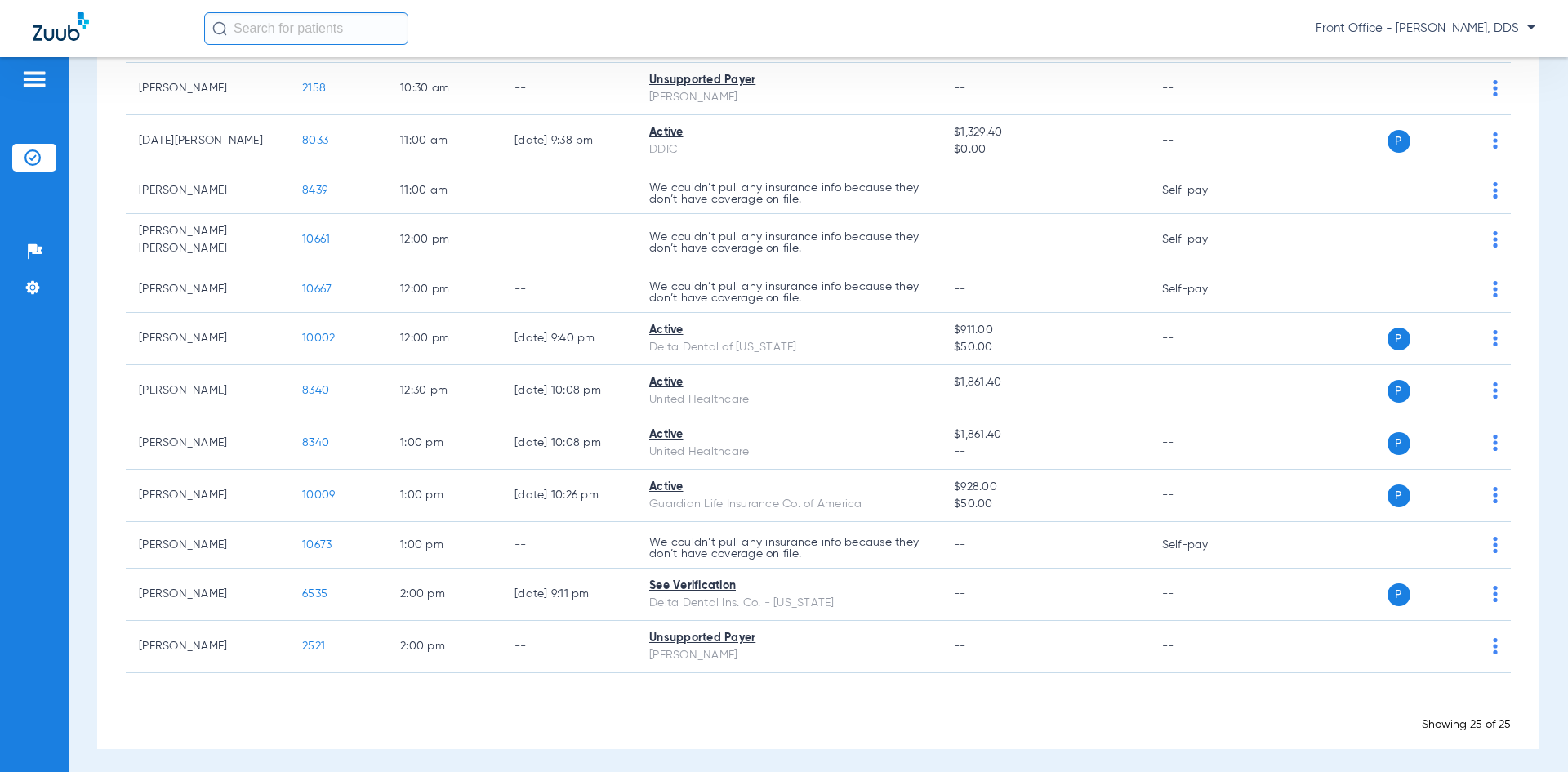
drag, startPoint x: 1092, startPoint y: 728, endPoint x: 1106, endPoint y: 727, distance: 14.0
click at [1093, 728] on div "[DATE] [DATE] [DATE] [DATE] [DATE] [DATE] [DATE] [DATE] [DATE] [DATE] [DATE] [D…" at bounding box center [818, 24] width 1442 height 1449
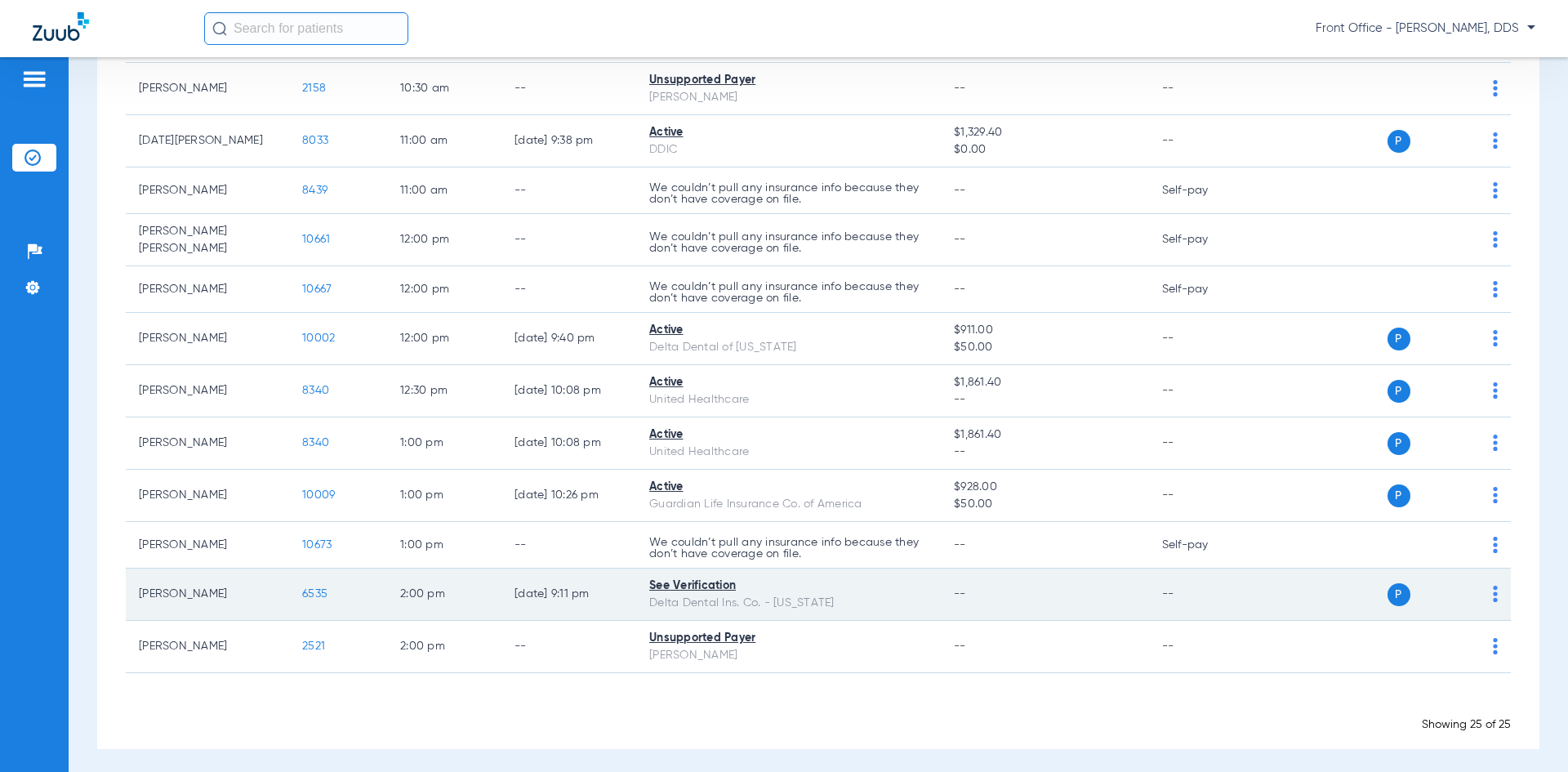
click at [788, 594] on div "Delta Dental Ins. Co. - [US_STATE]" at bounding box center [789, 603] width 279 height 17
click at [684, 578] on div "See Verification" at bounding box center [789, 586] width 279 height 17
click at [315, 588] on span "6535" at bounding box center [314, 593] width 25 height 11
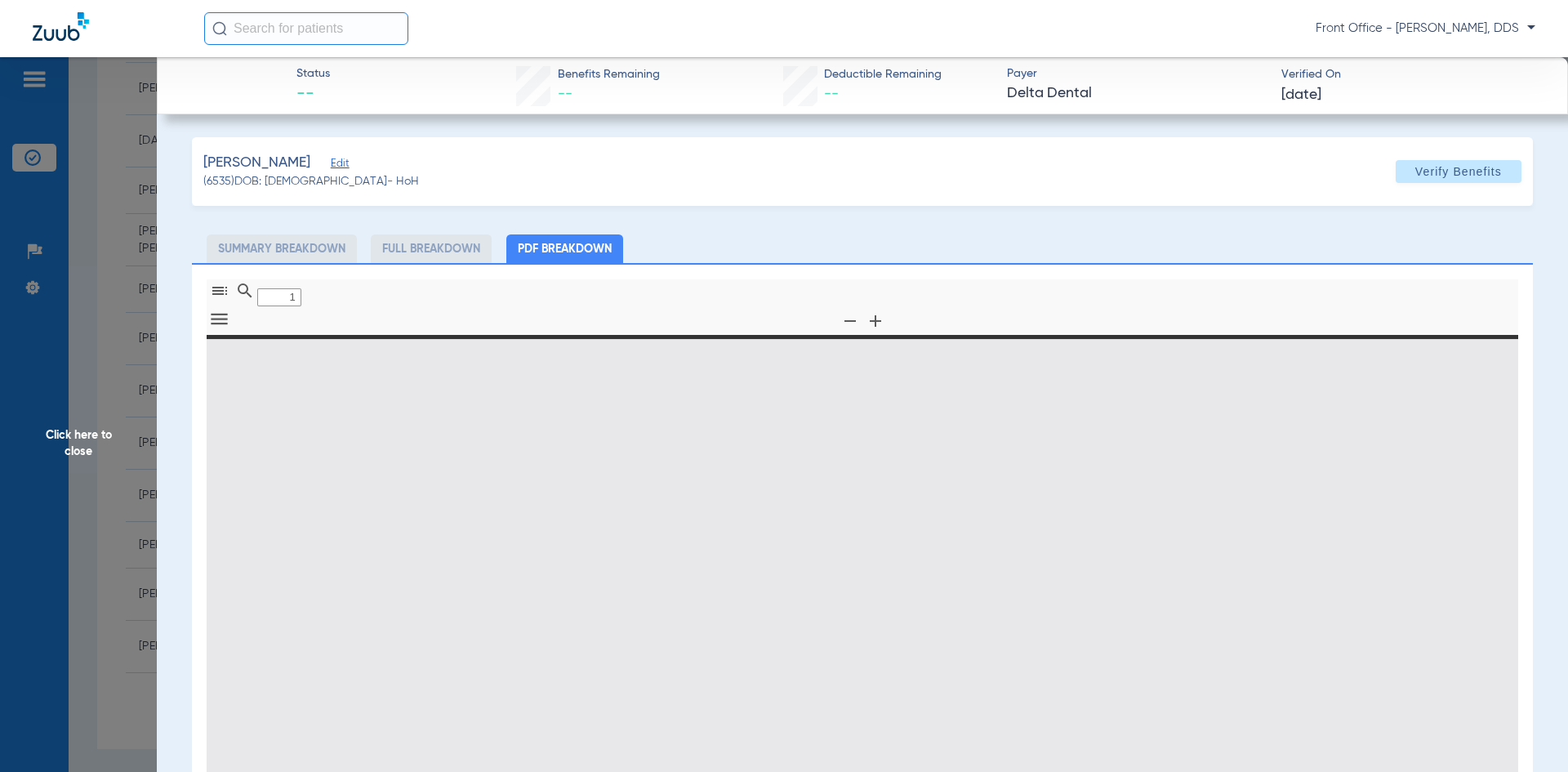
type input "0"
select select "page-width"
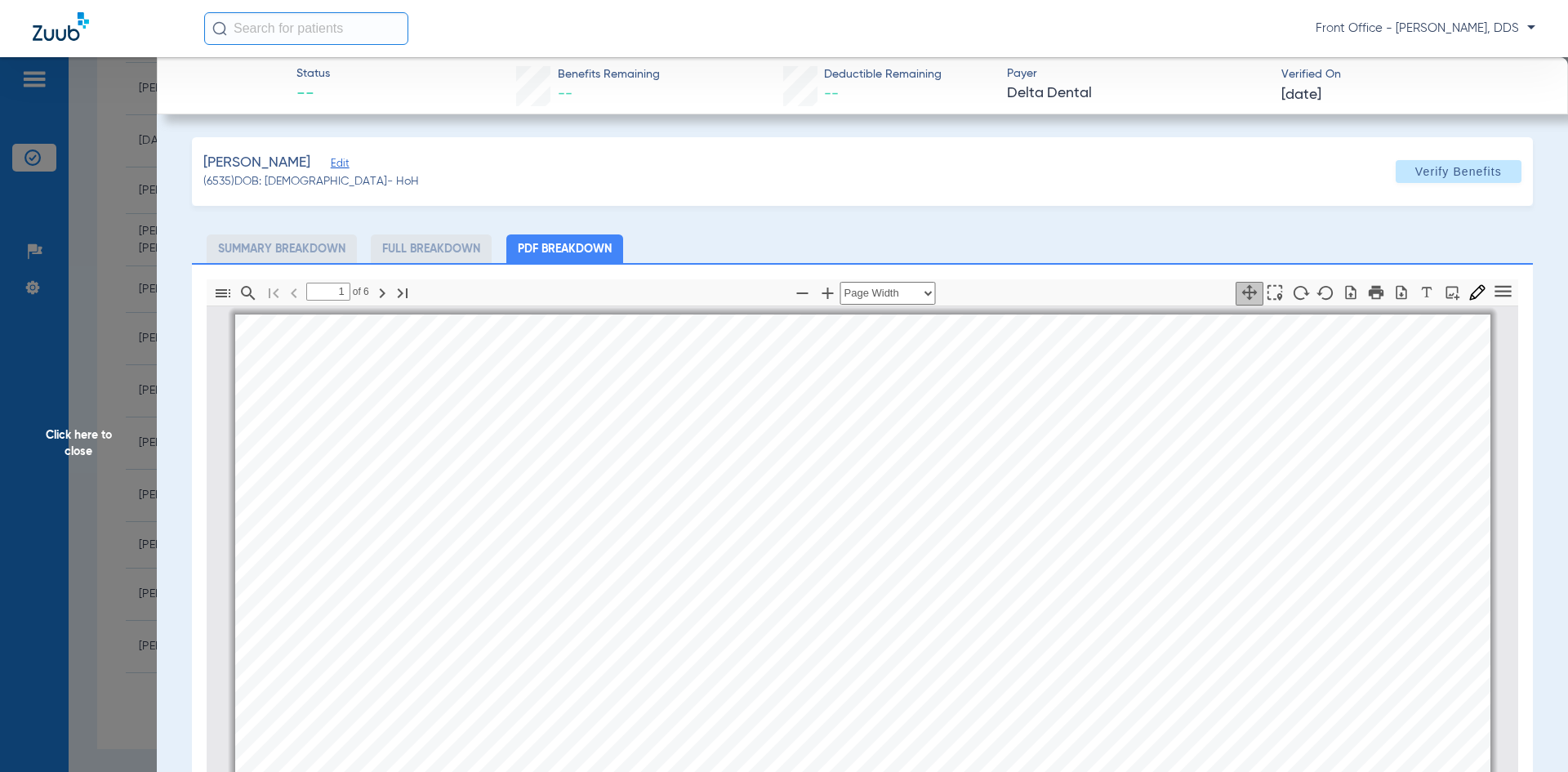
scroll to position [8, 0]
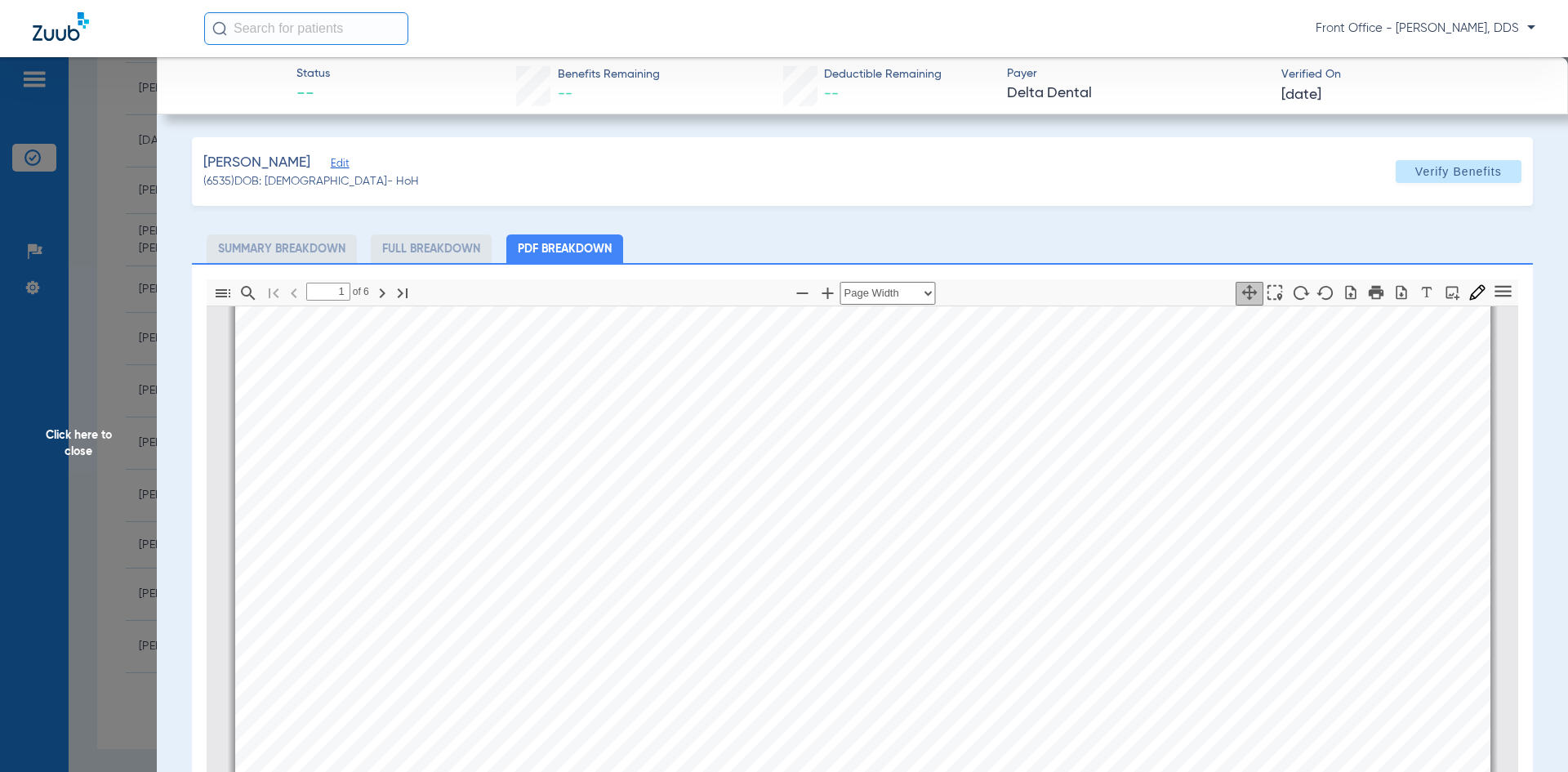
type input "2"
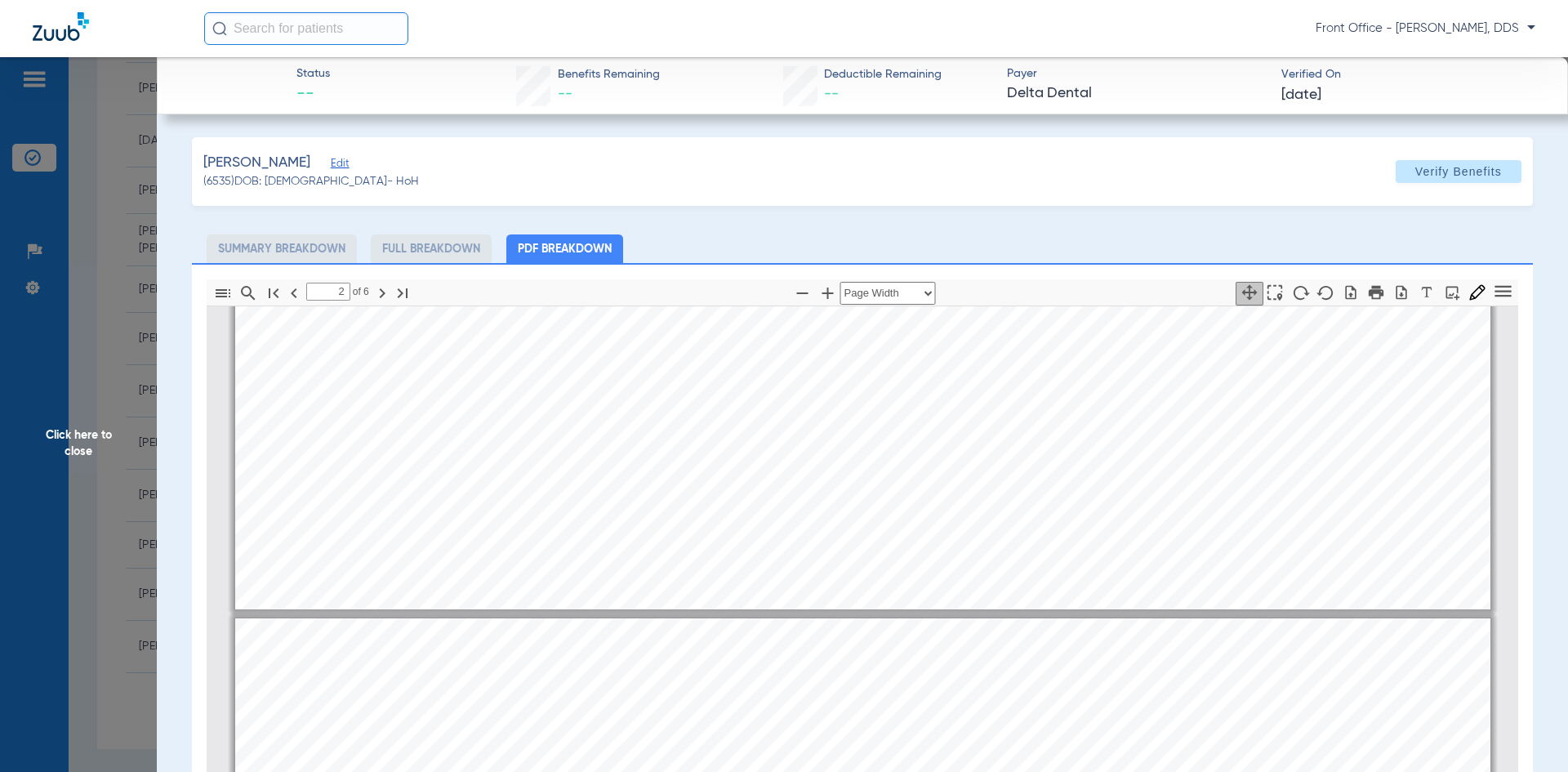
scroll to position [1887, 0]
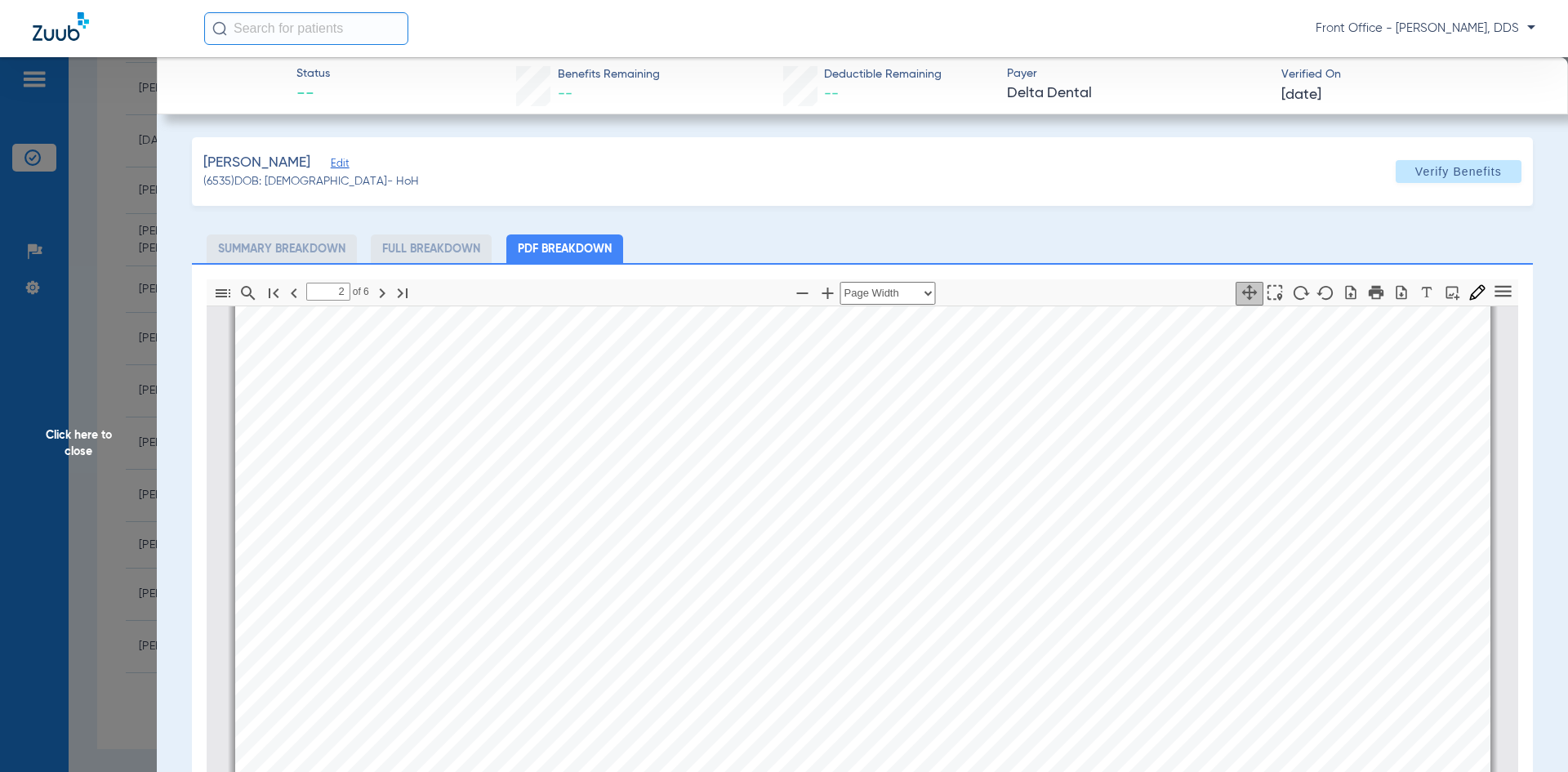
click at [296, 257] on li "Summary Breakdown" at bounding box center [282, 248] width 151 height 29
click at [1406, 238] on ul "Summary Breakdown Full Breakdown PDF Breakdown" at bounding box center [862, 248] width 1341 height 29
click at [1476, 154] on span at bounding box center [1458, 171] width 126 height 39
click at [84, 427] on span "Click here to close" at bounding box center [78, 443] width 157 height 772
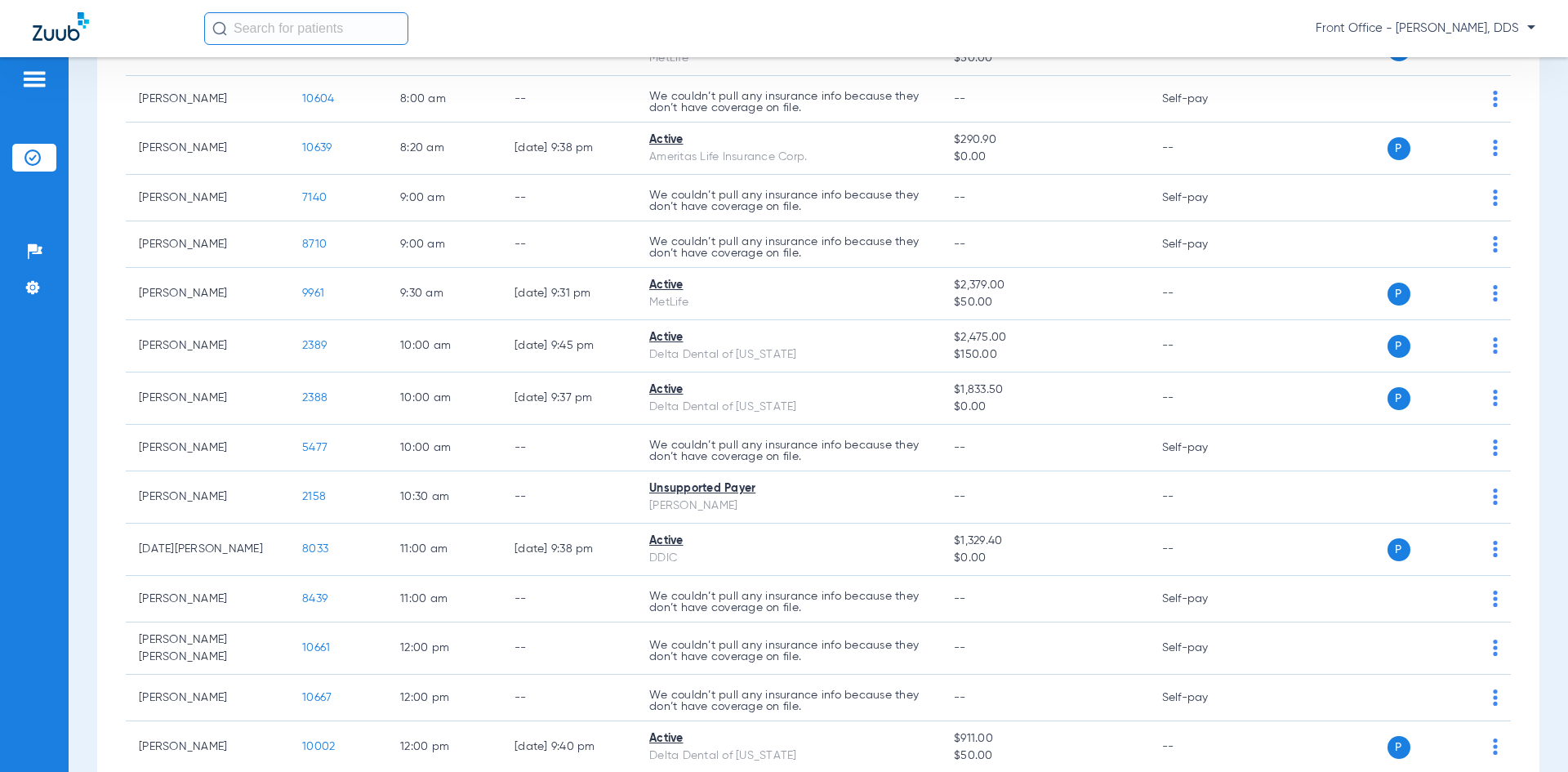
scroll to position [0, 0]
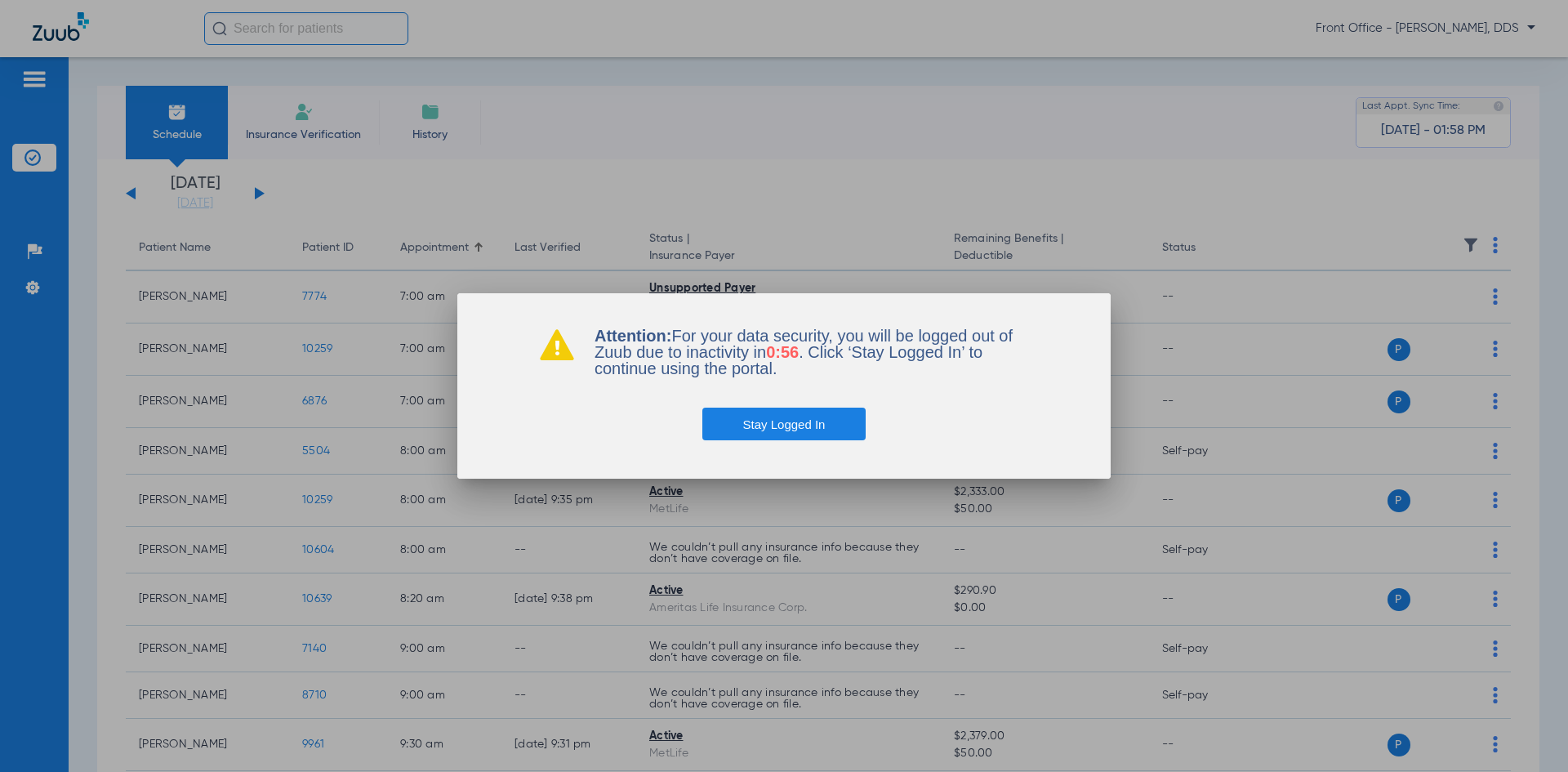
click at [790, 421] on button "Stay Logged In" at bounding box center [784, 423] width 165 height 33
